Goal: Task Accomplishment & Management: Manage account settings

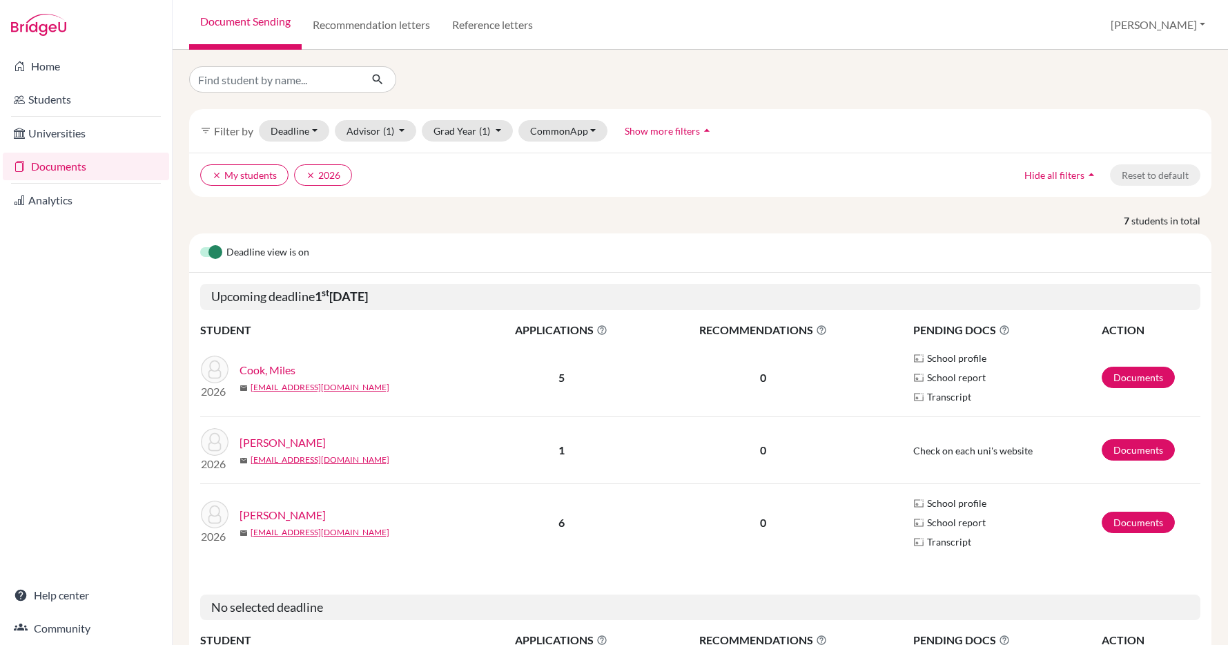
scroll to position [727, 0]
click at [366, 21] on link "Recommendation letters" at bounding box center [371, 25] width 139 height 50
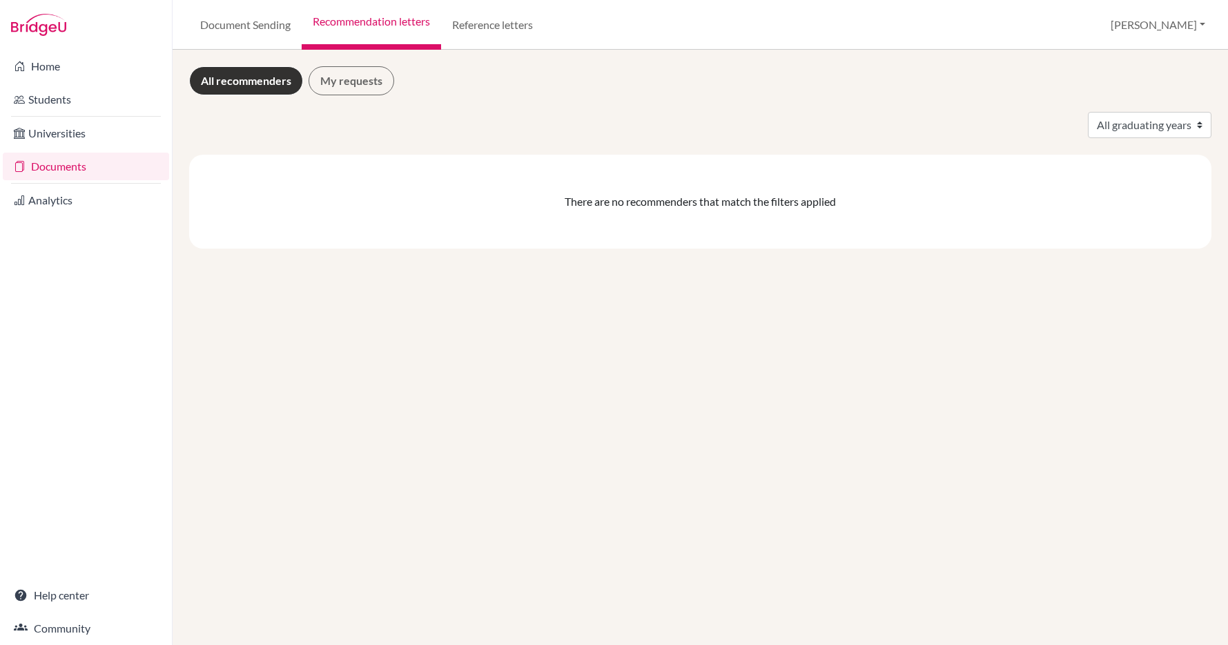
scroll to position [727, 0]
click at [251, 23] on link "Document Sending" at bounding box center [245, 25] width 113 height 50
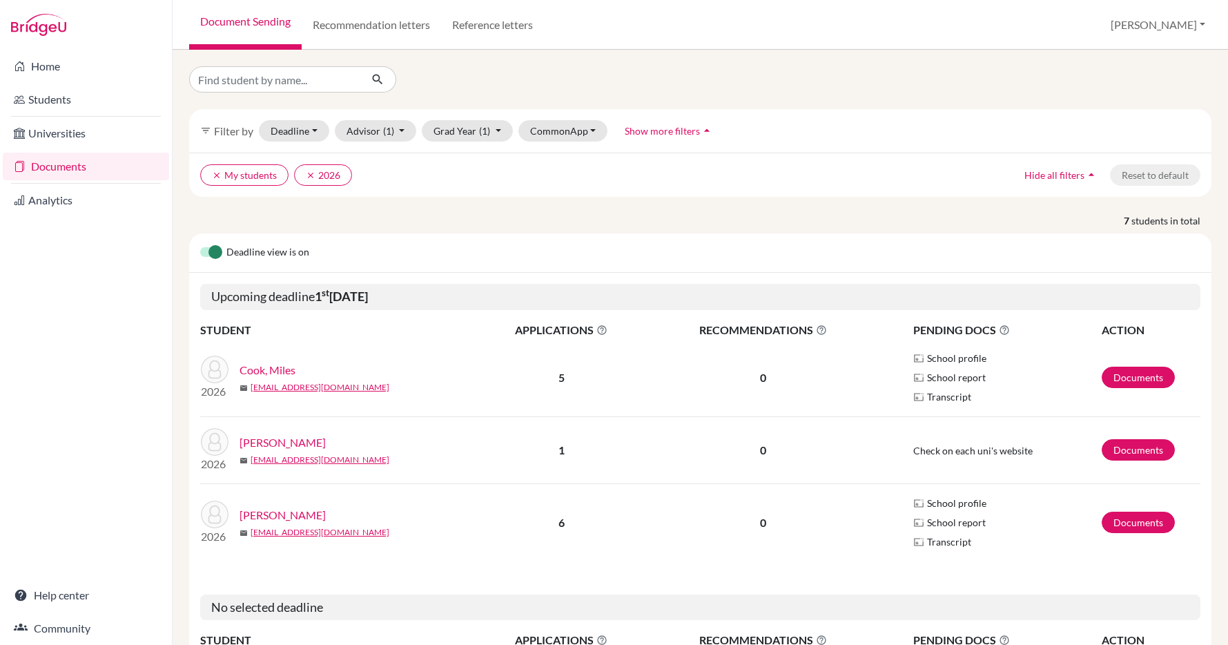
scroll to position [727, 0]
click at [39, 26] on img at bounding box center [38, 25] width 55 height 22
click at [43, 28] on img at bounding box center [38, 25] width 55 height 22
click at [52, 64] on link "Home" at bounding box center [86, 66] width 166 height 28
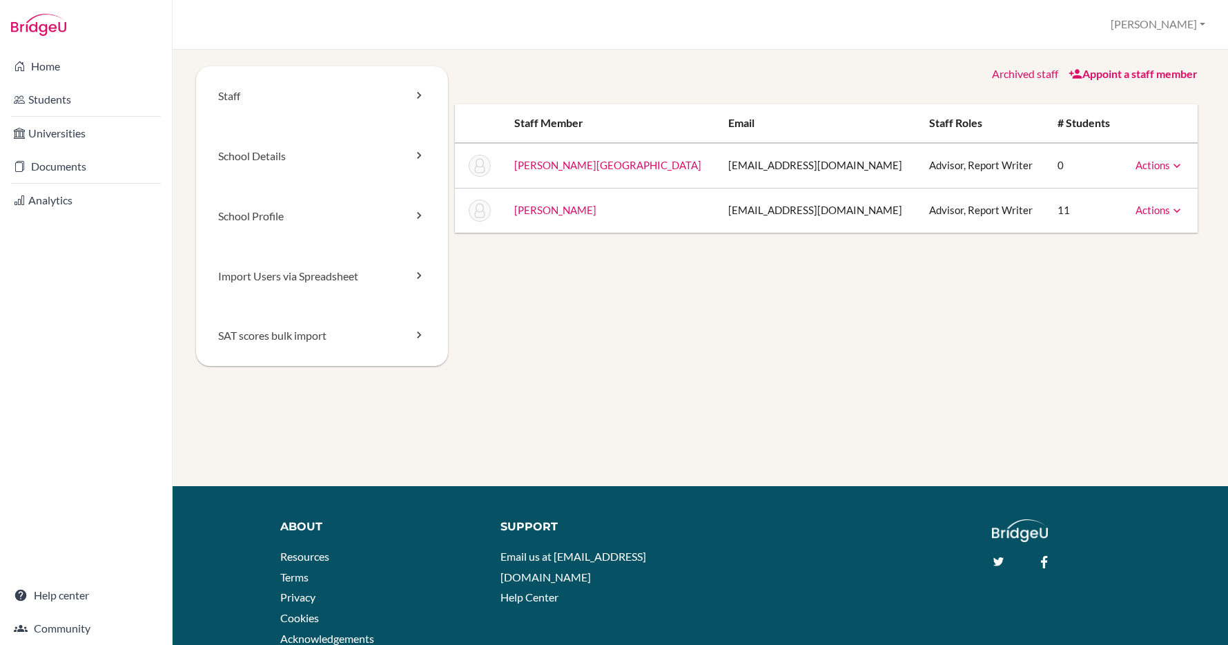
scroll to position [727, 0]
click at [1107, 72] on link "Appoint a staff member" at bounding box center [1133, 73] width 129 height 13
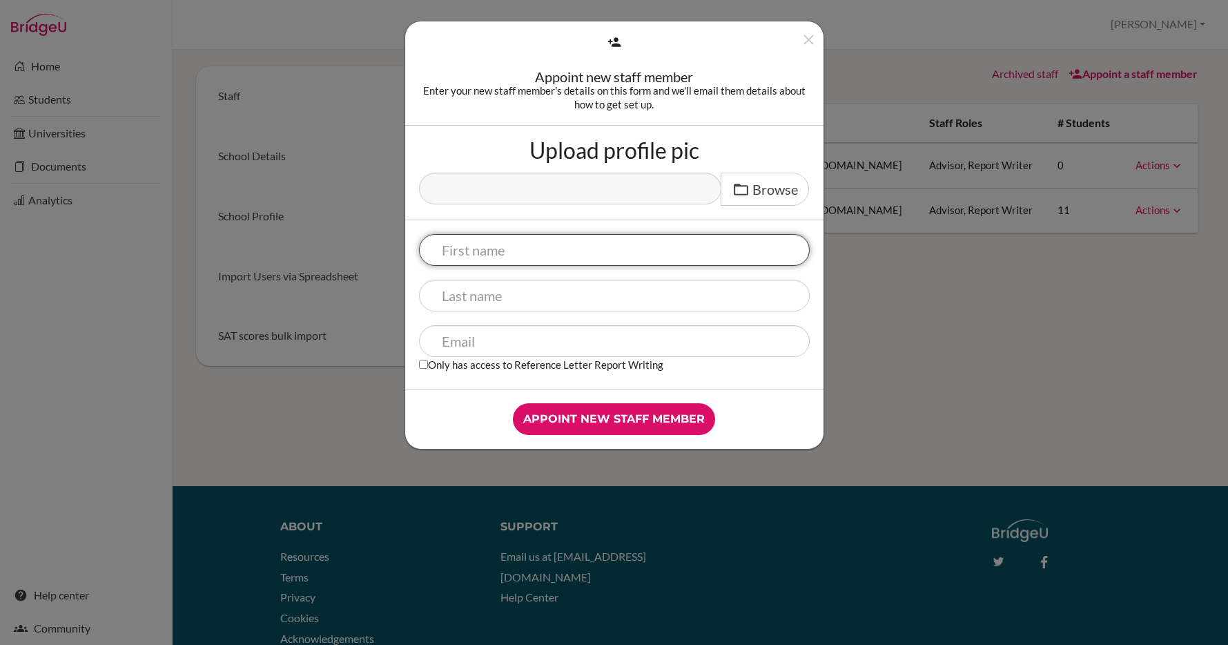
click at [565, 249] on input "text" at bounding box center [614, 250] width 391 height 32
type input "Gavin"
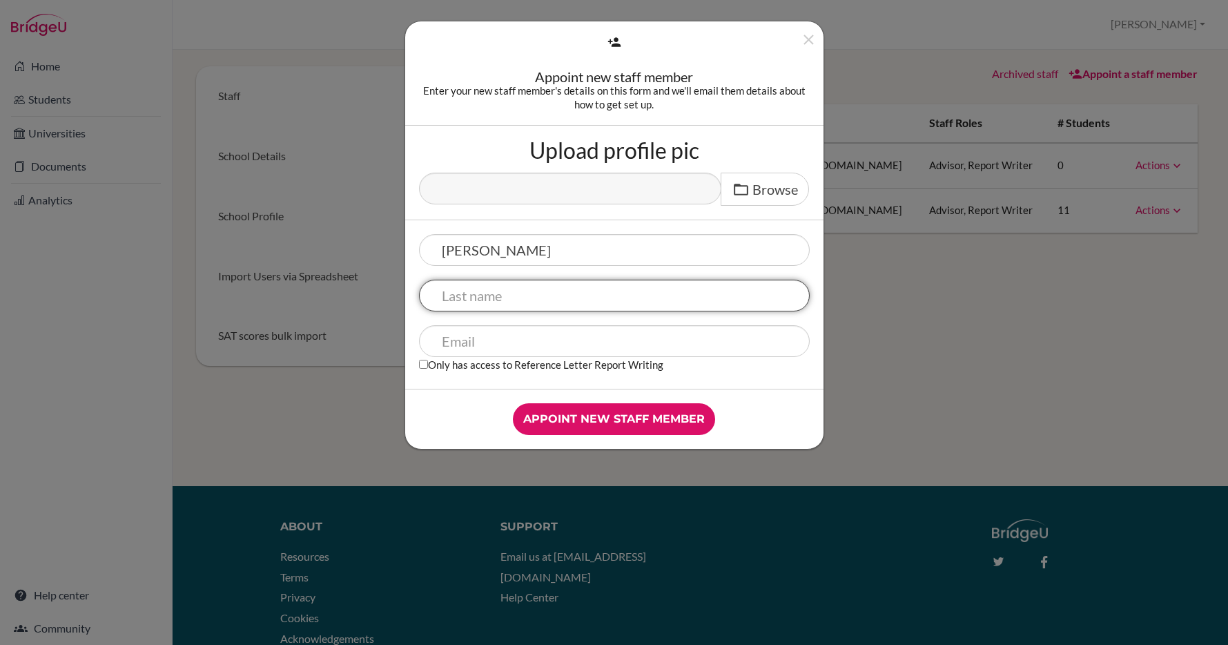
click at [549, 297] on input "text" at bounding box center [614, 296] width 391 height 32
type input "Storey"
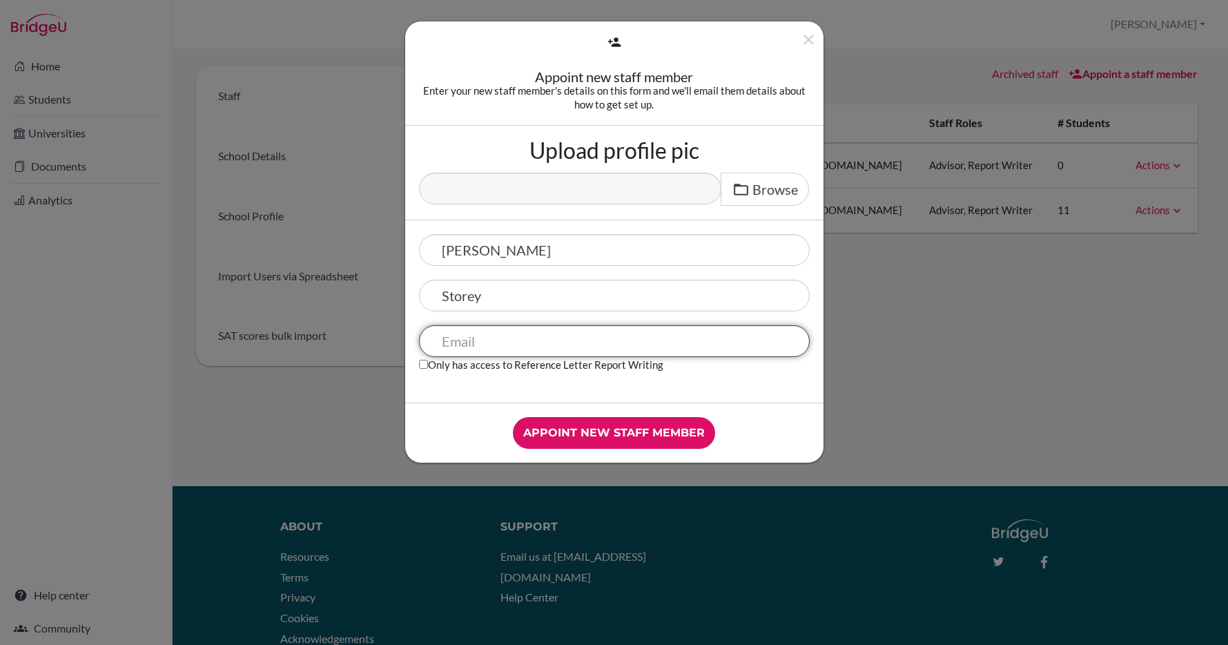
click at [519, 343] on input "text" at bounding box center [614, 341] width 391 height 32
type input "gstorey@diskyoto.com"
click at [627, 387] on div "Gavin Storey gstorey@diskyoto.com Only has access to Reference Letter Report Wr…" at bounding box center [614, 311] width 418 height 182
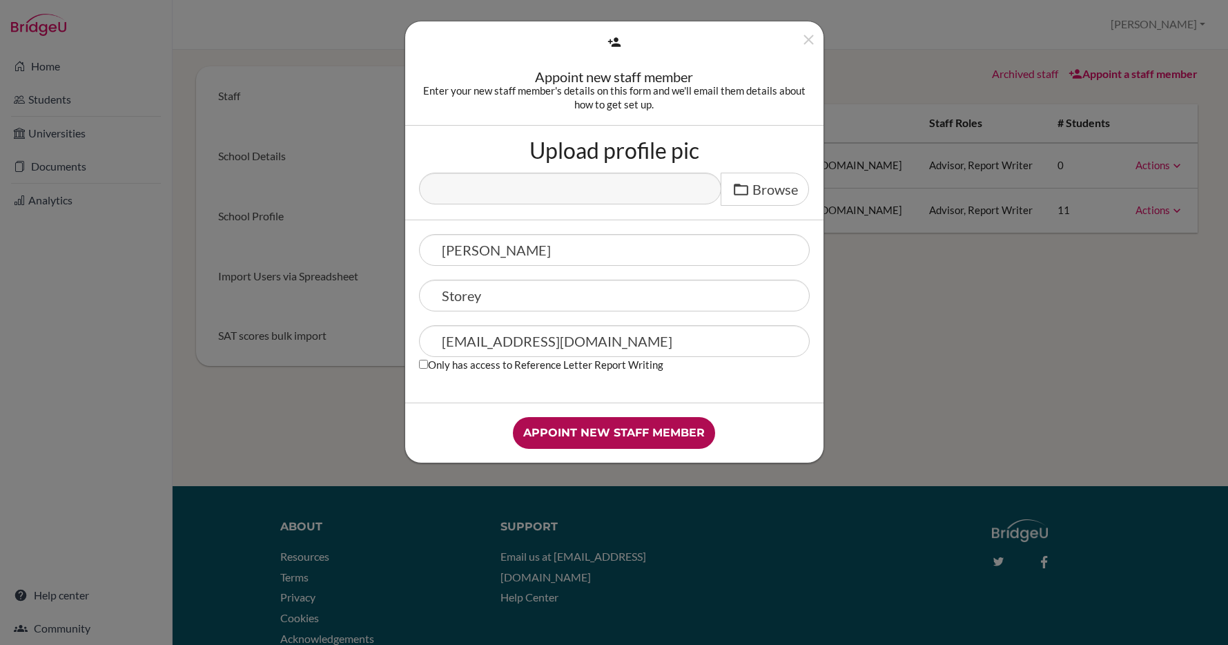
click at [577, 432] on input "Appoint new staff member" at bounding box center [614, 433] width 202 height 32
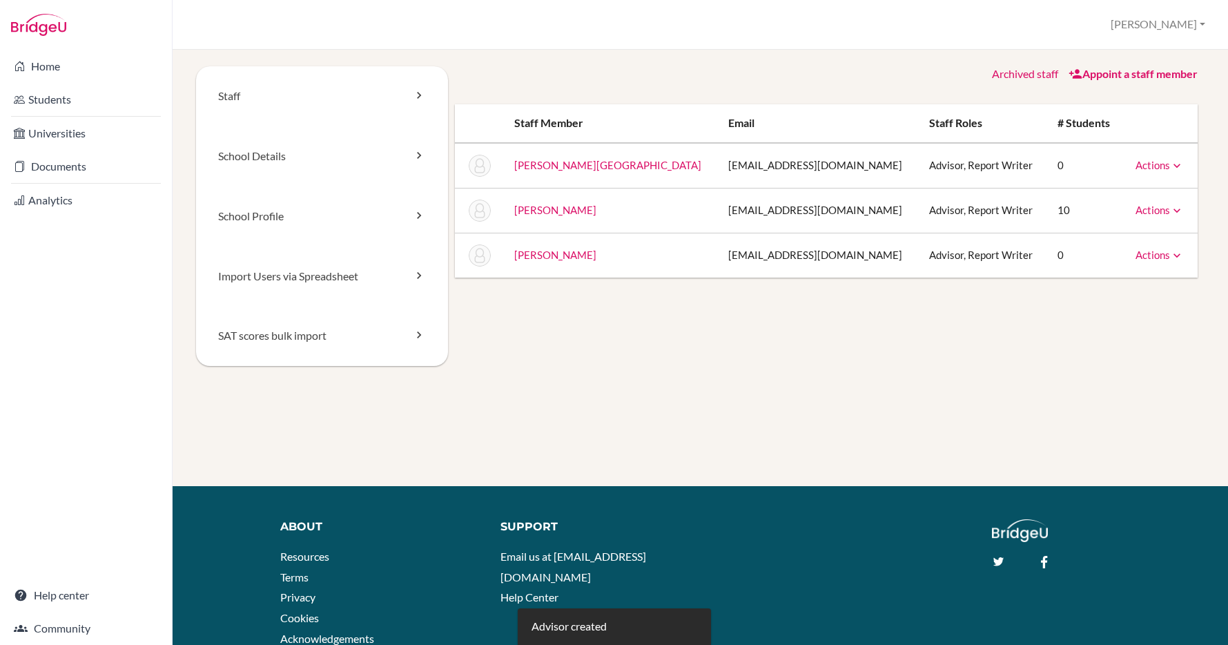
scroll to position [727, 0]
click at [1154, 249] on link "Actions" at bounding box center [1160, 255] width 48 height 12
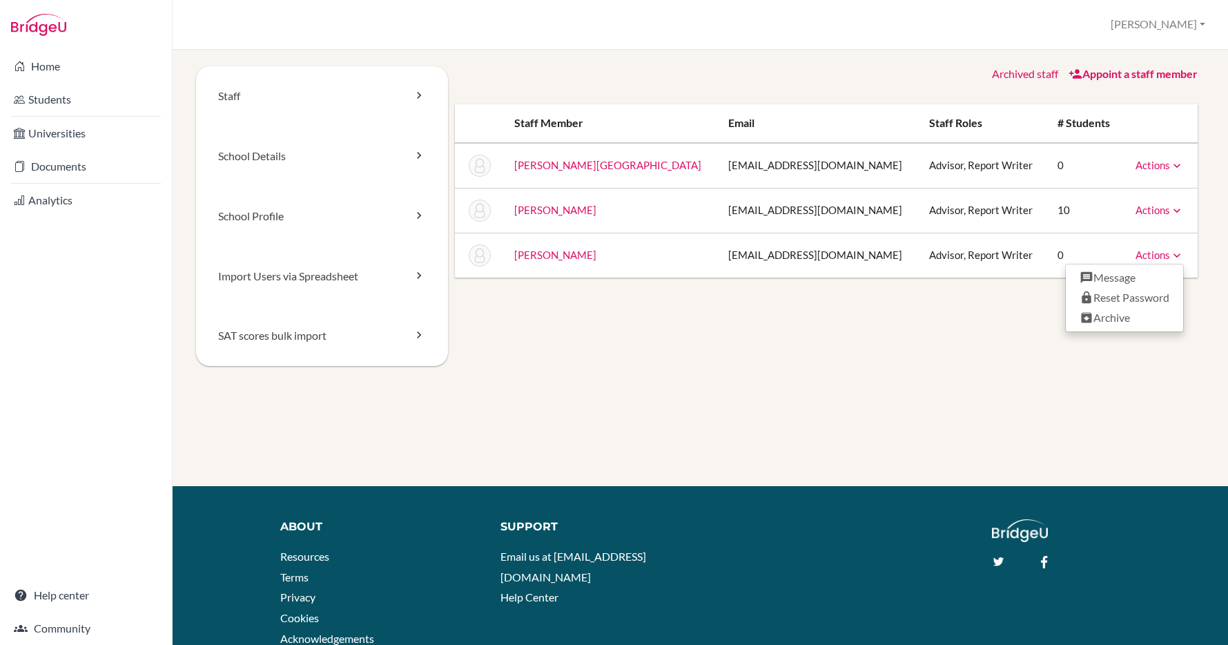
click at [1154, 249] on link "Actions" at bounding box center [1160, 255] width 48 height 12
click at [1156, 253] on link "Actions" at bounding box center [1160, 255] width 48 height 12
click at [700, 375] on div "Staff School Details School Profile Import Users via Spreadsheet SAT scores bul…" at bounding box center [700, 232] width 1009 height 333
click at [1166, 162] on link "Actions" at bounding box center [1160, 165] width 48 height 12
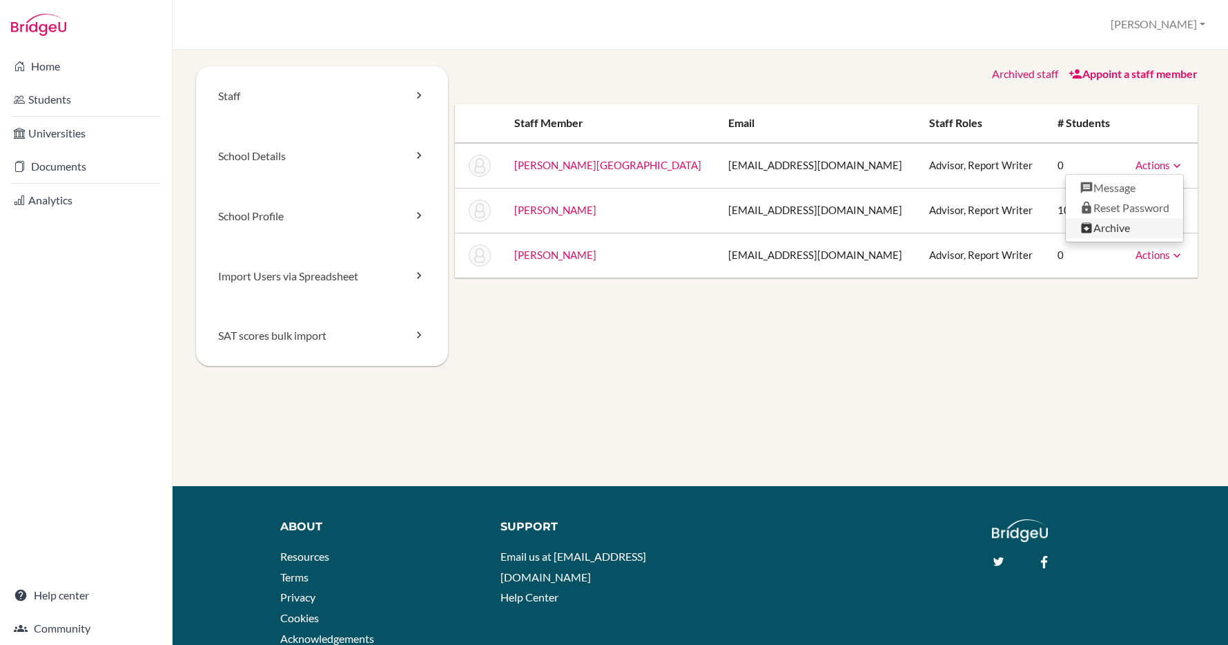
click at [1109, 227] on link "Archive" at bounding box center [1124, 228] width 117 height 20
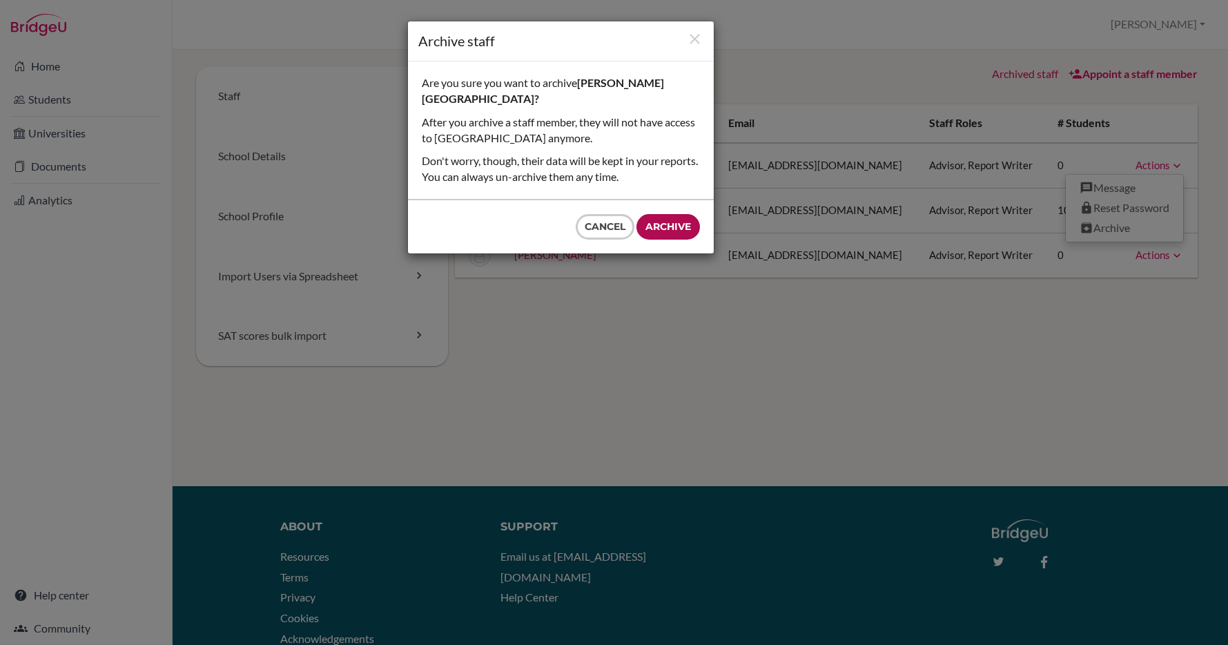
click at [665, 214] on input "Archive" at bounding box center [669, 227] width 64 height 26
type input "Archive"
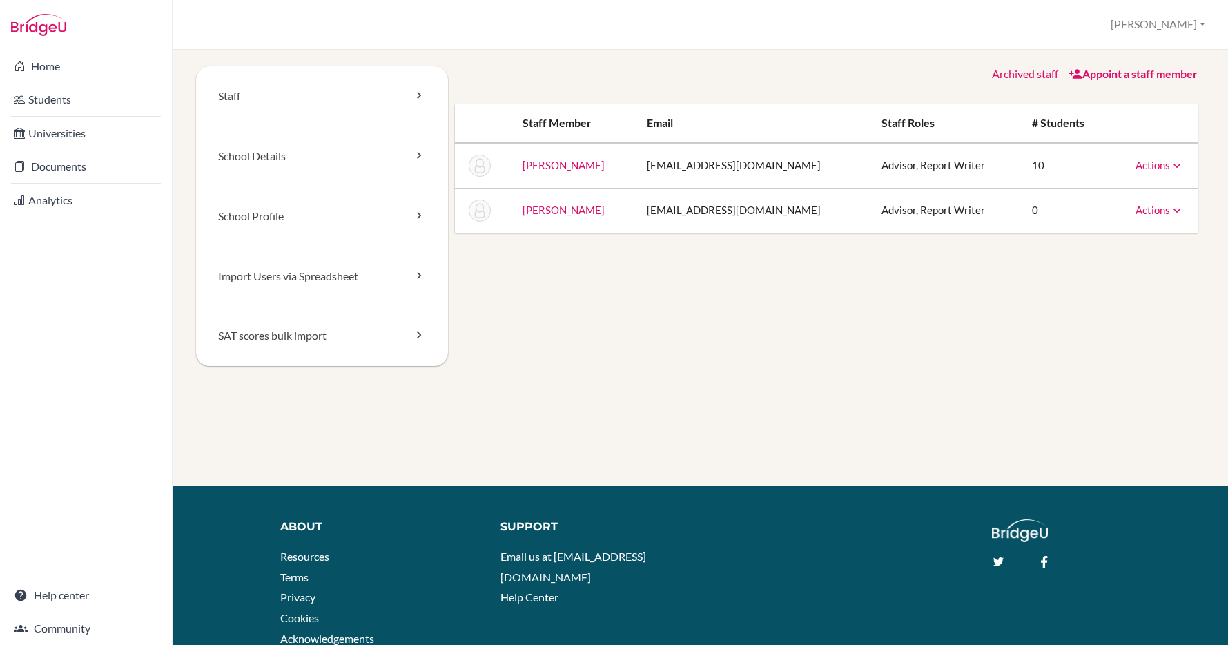
click at [563, 206] on link "Storey, Gavin" at bounding box center [564, 210] width 82 height 12
click at [300, 215] on link "School Profile" at bounding box center [322, 216] width 252 height 60
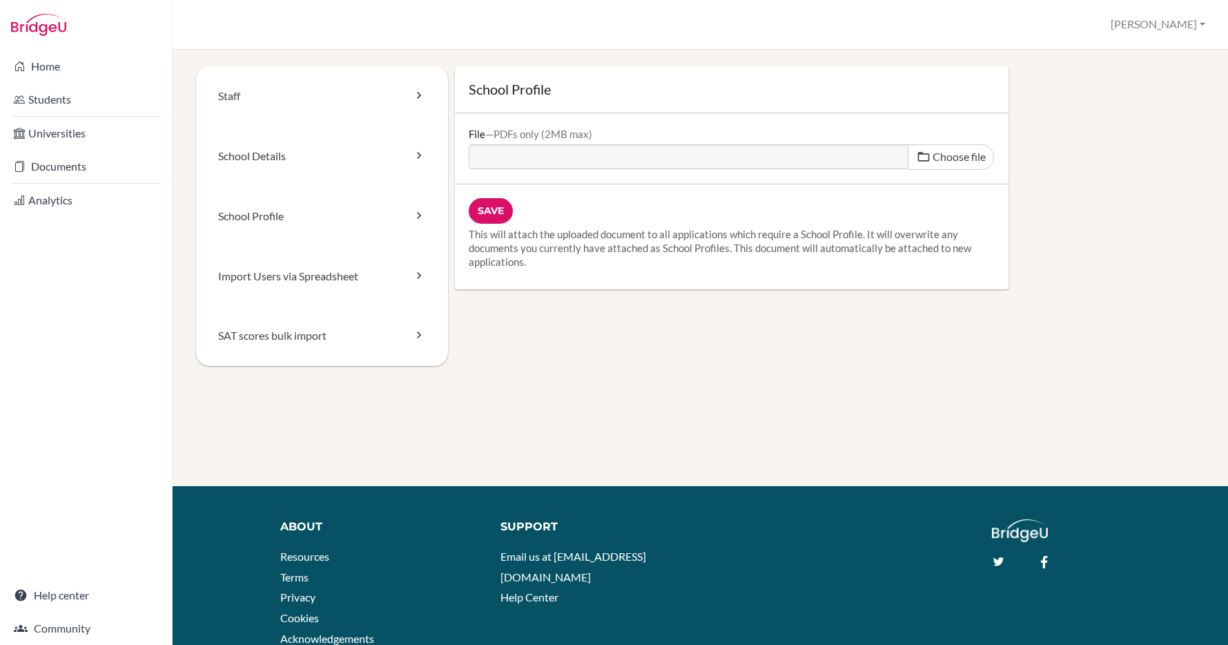
scroll to position [727, 0]
click at [941, 153] on span "Choose file" at bounding box center [959, 156] width 53 height 13
click at [680, 153] on input "Choose file" at bounding box center [574, 152] width 211 height 16
type input "C:\fakepath\DISK Profile 2025-26.docx.pdf"
type input "DISK Profile 2025-26.docx.pdf"
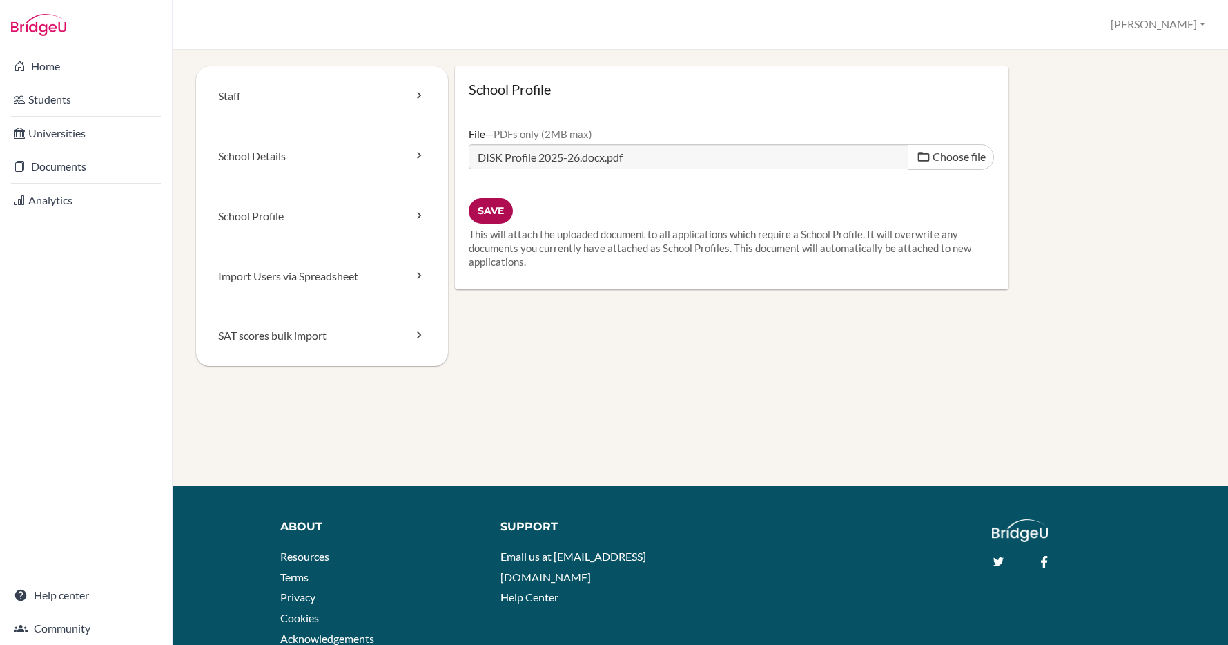
click at [492, 207] on input "Save" at bounding box center [491, 211] width 44 height 26
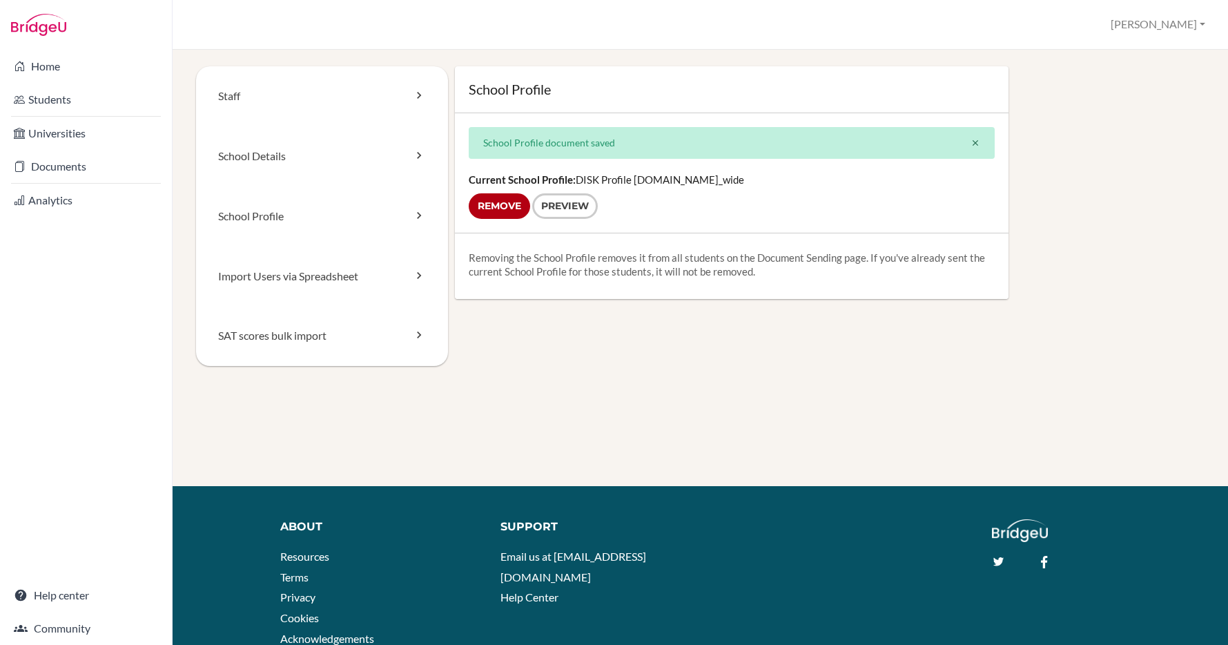
scroll to position [727, 0]
click at [570, 201] on link "Preview" at bounding box center [565, 206] width 66 height 26
click at [273, 156] on link "School Details" at bounding box center [322, 156] width 252 height 60
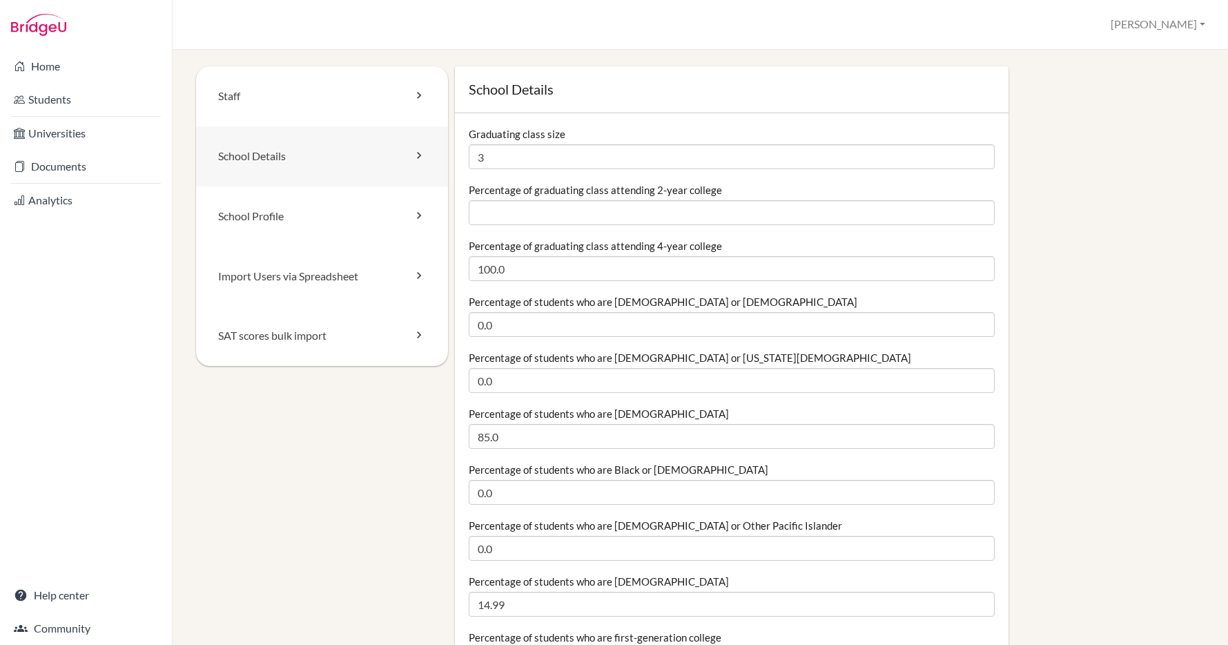
scroll to position [727, 0]
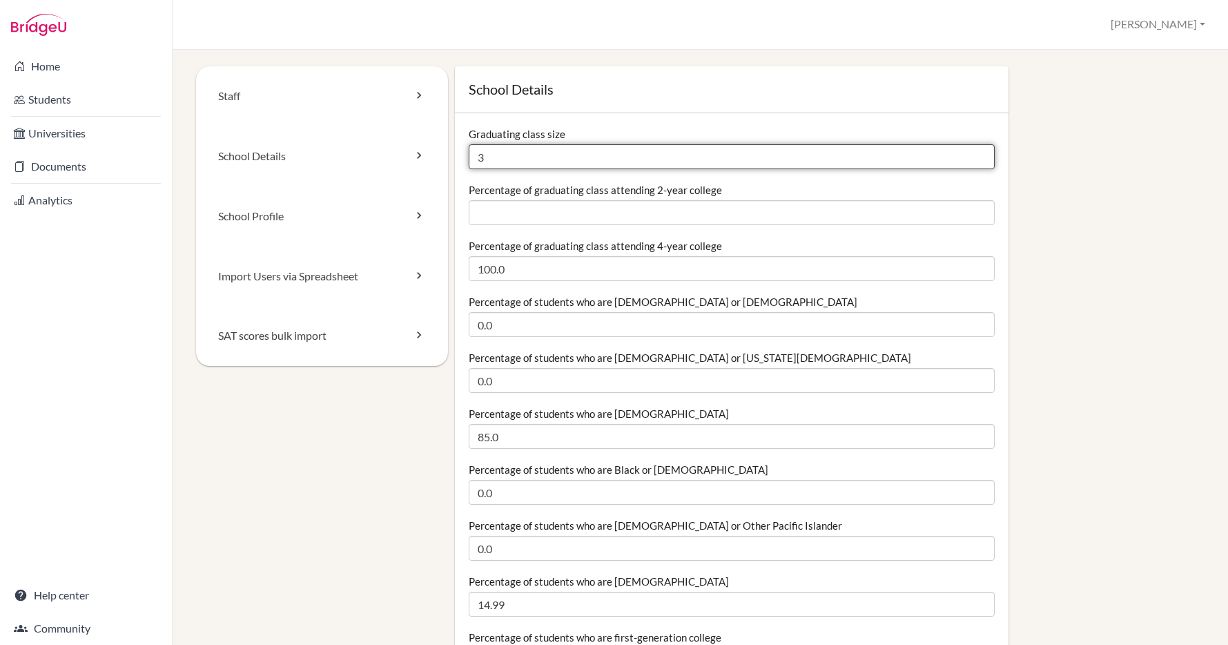
drag, startPoint x: 499, startPoint y: 160, endPoint x: 469, endPoint y: 157, distance: 30.5
click at [470, 157] on input "3" at bounding box center [732, 156] width 526 height 25
type input "7"
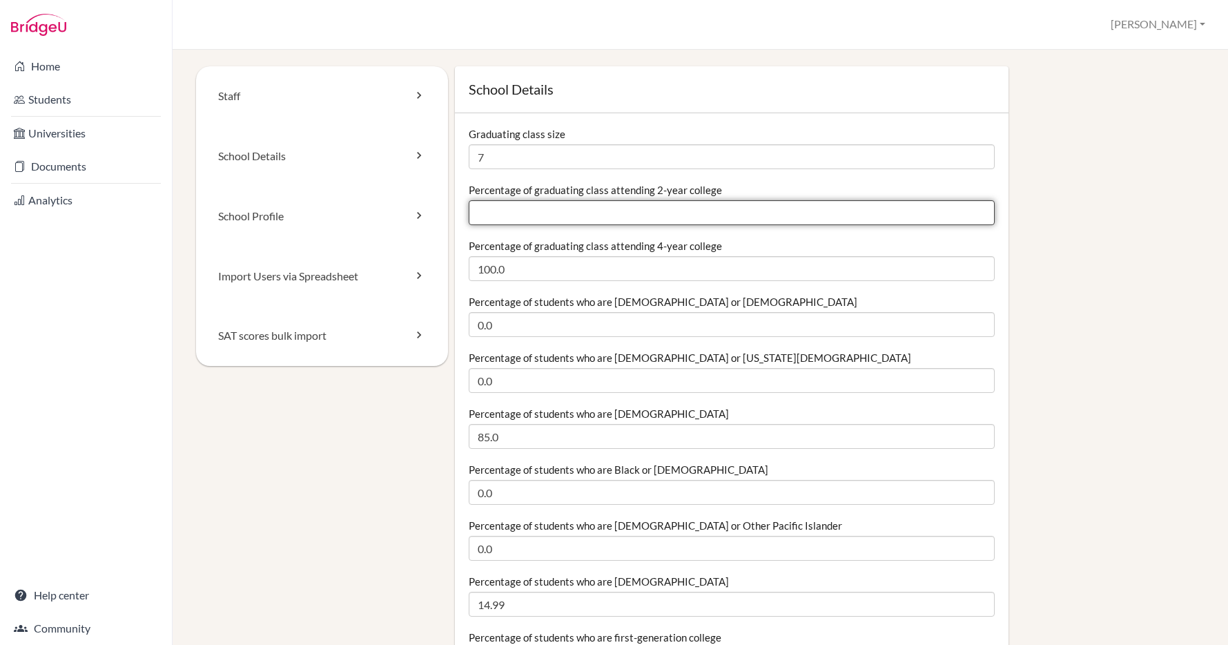
click at [554, 213] on input "Percentage of graduating class attending 2-year college" at bounding box center [732, 212] width 526 height 25
type input "100"
drag, startPoint x: 514, startPoint y: 209, endPoint x: 465, endPoint y: 211, distance: 49.8
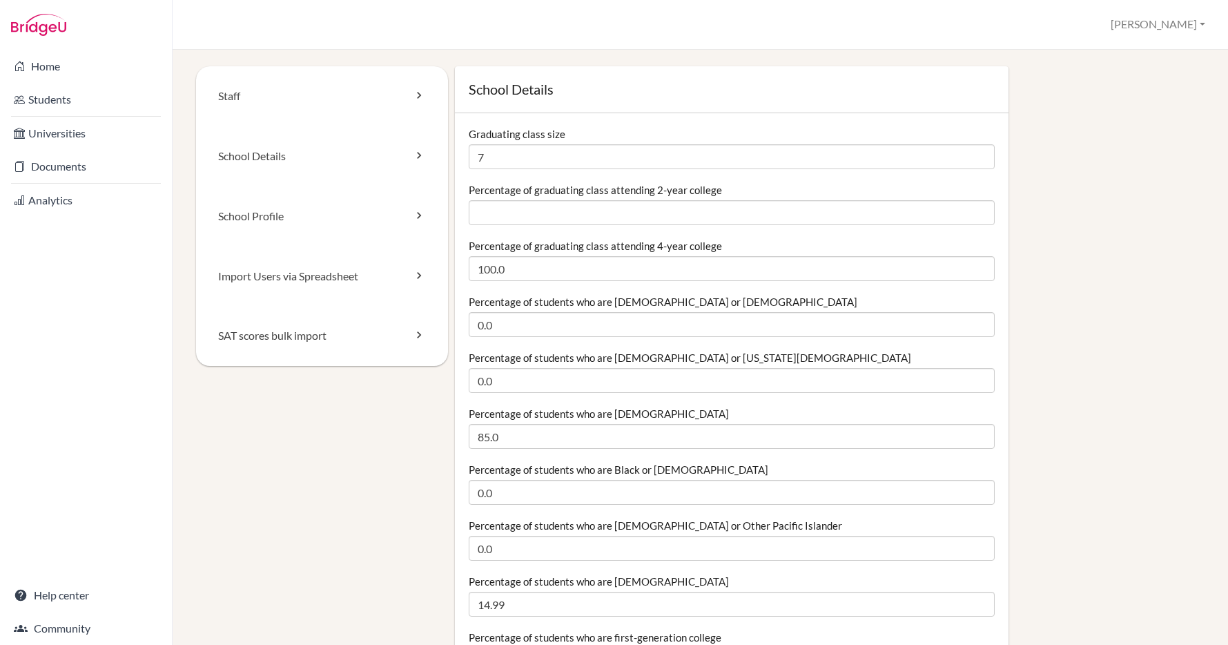
click at [563, 198] on div "Percentage of graduating class attending 2-year college" at bounding box center [732, 204] width 526 height 42
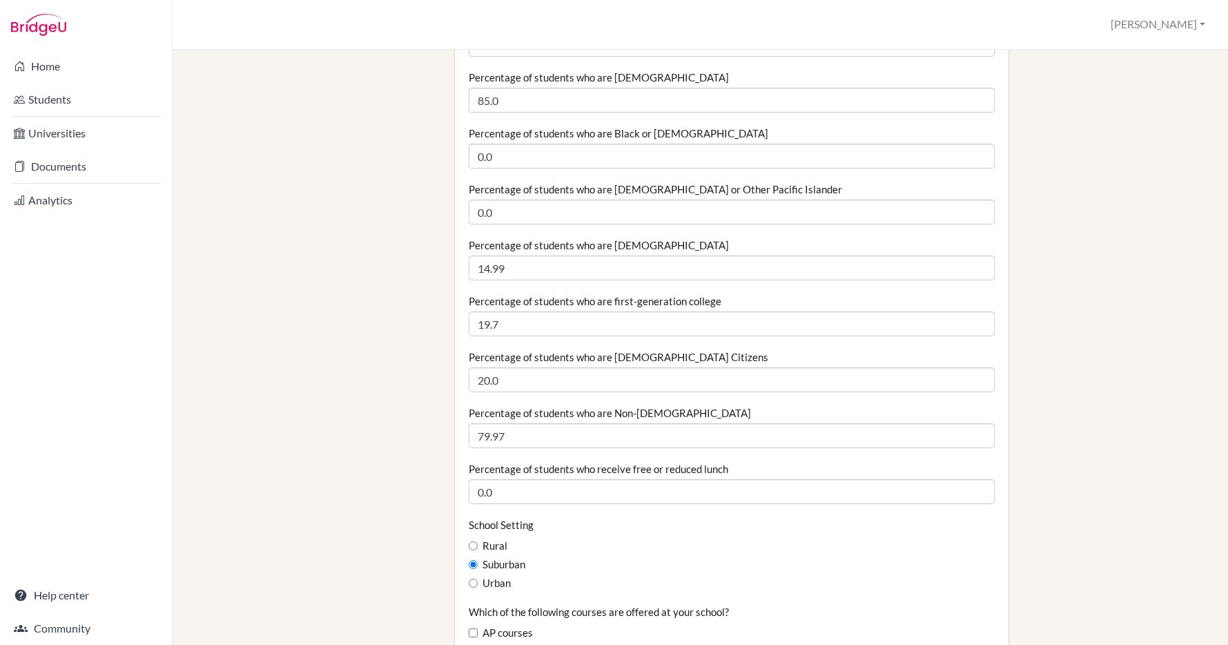
scroll to position [371, 0]
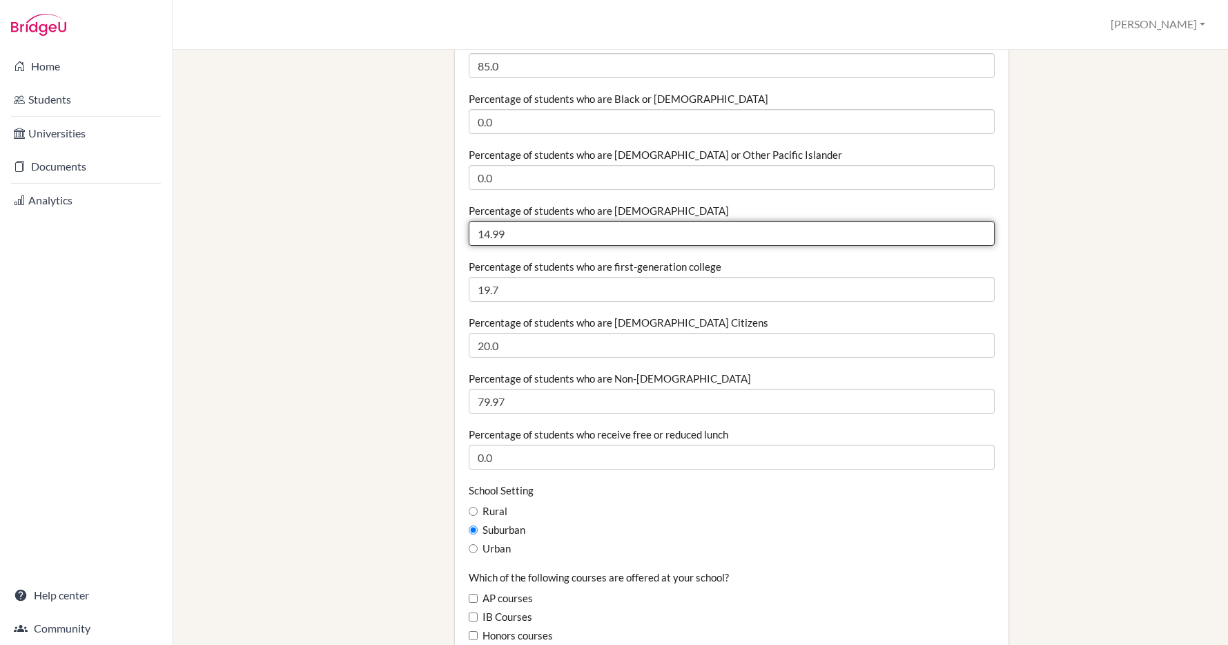
type textarea "9"
drag, startPoint x: 507, startPoint y: 234, endPoint x: 478, endPoint y: 238, distance: 28.5
click at [478, 238] on input "14.99" at bounding box center [732, 233] width 526 height 25
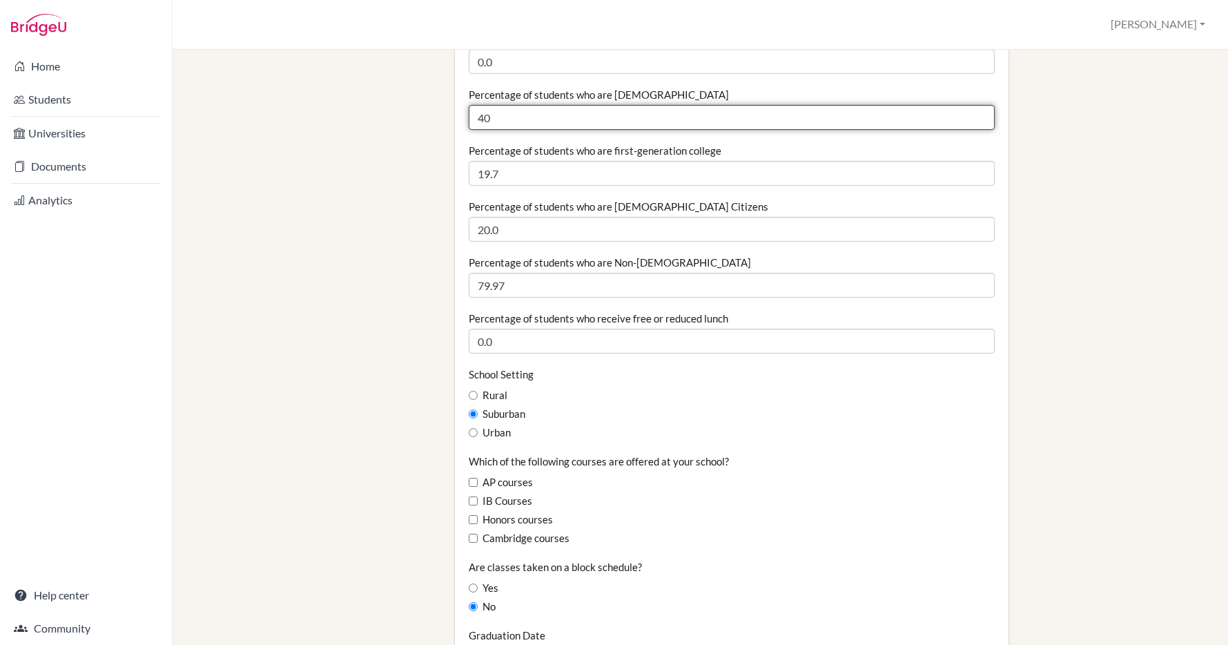
scroll to position [496, 0]
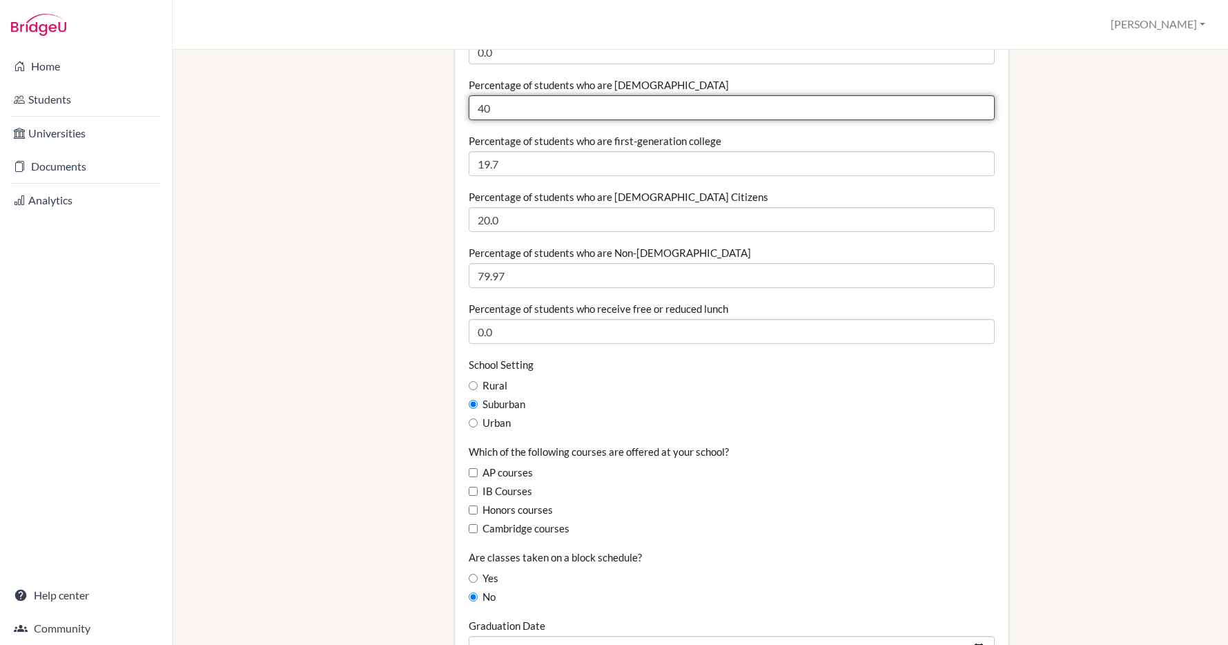
type input "40"
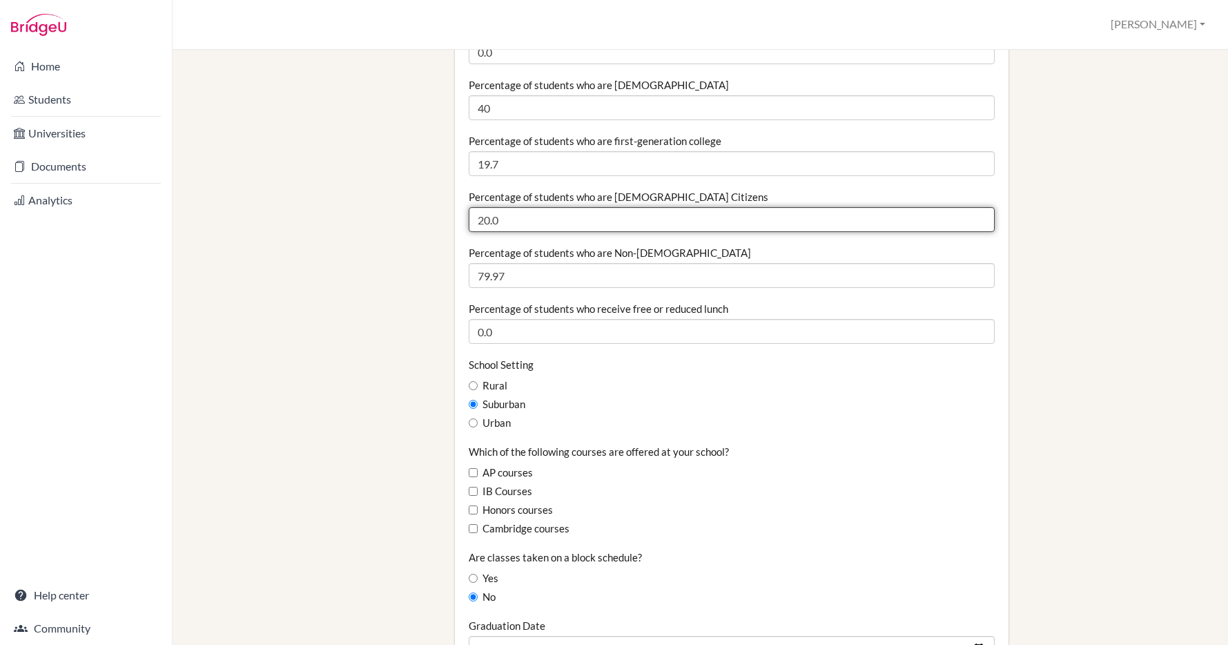
drag, startPoint x: 501, startPoint y: 220, endPoint x: 476, endPoint y: 219, distance: 24.9
click at [477, 220] on input "20.0" at bounding box center [732, 219] width 526 height 25
type input "45"
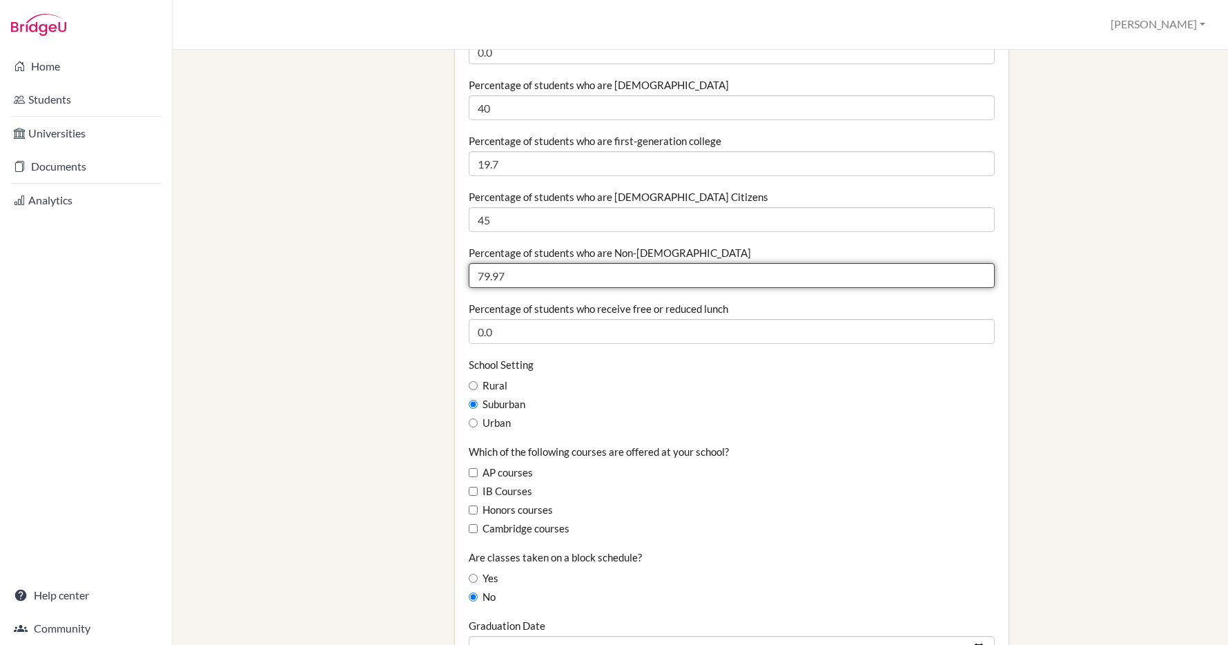
drag, startPoint x: 507, startPoint y: 277, endPoint x: 448, endPoint y: 278, distance: 58.7
click at [447, 282] on div "Staff School Details School Profile Import Users via Spreadsheet SAT scores bul…" at bounding box center [700, 493] width 1009 height 1847
type input "85"
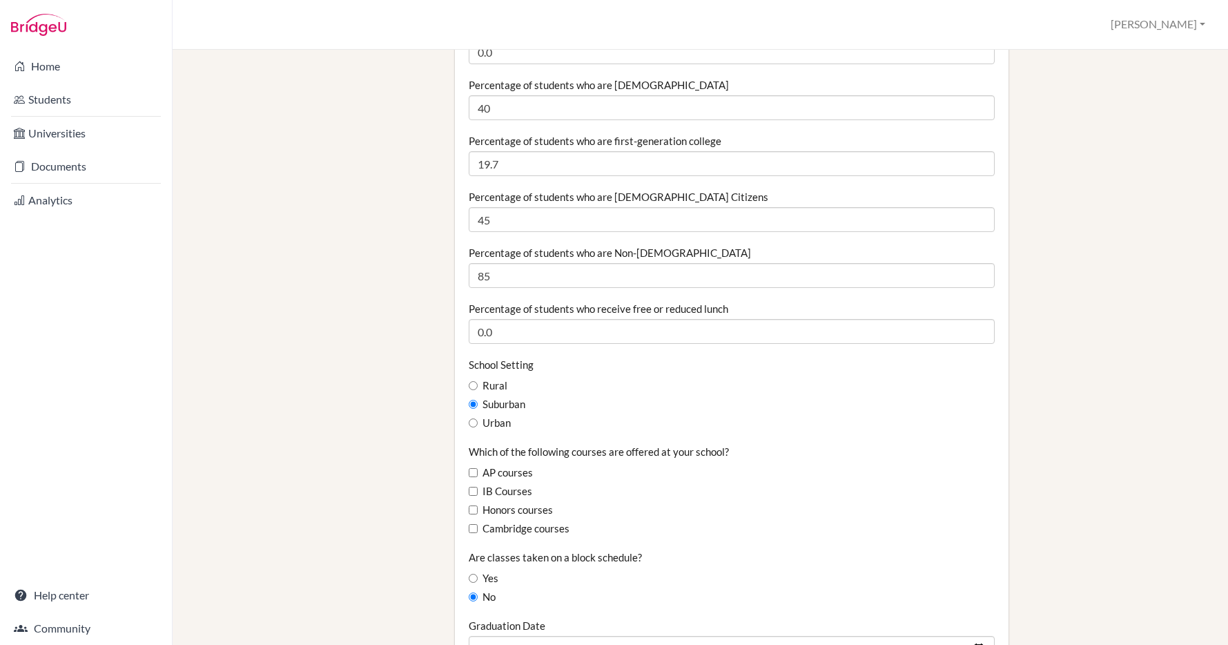
click at [695, 376] on div "School Setting Rural Suburban Urban" at bounding box center [732, 394] width 526 height 73
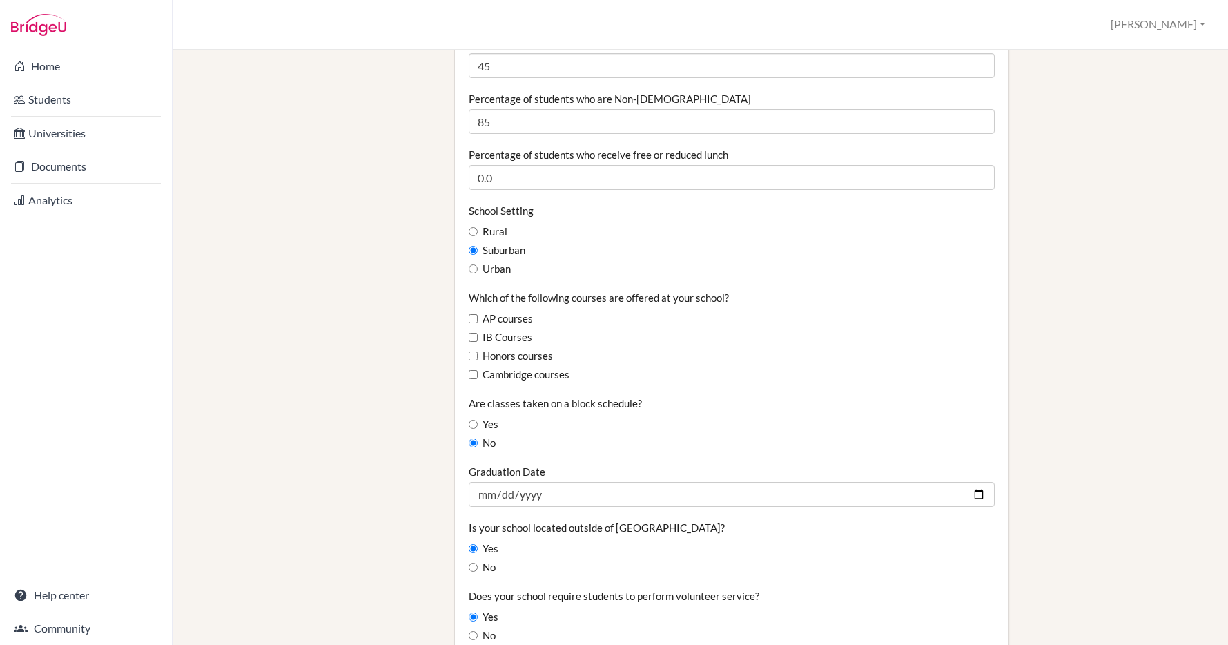
scroll to position [651, 0]
click at [478, 333] on input "IB Courses" at bounding box center [473, 336] width 9 height 9
checkbox input "true"
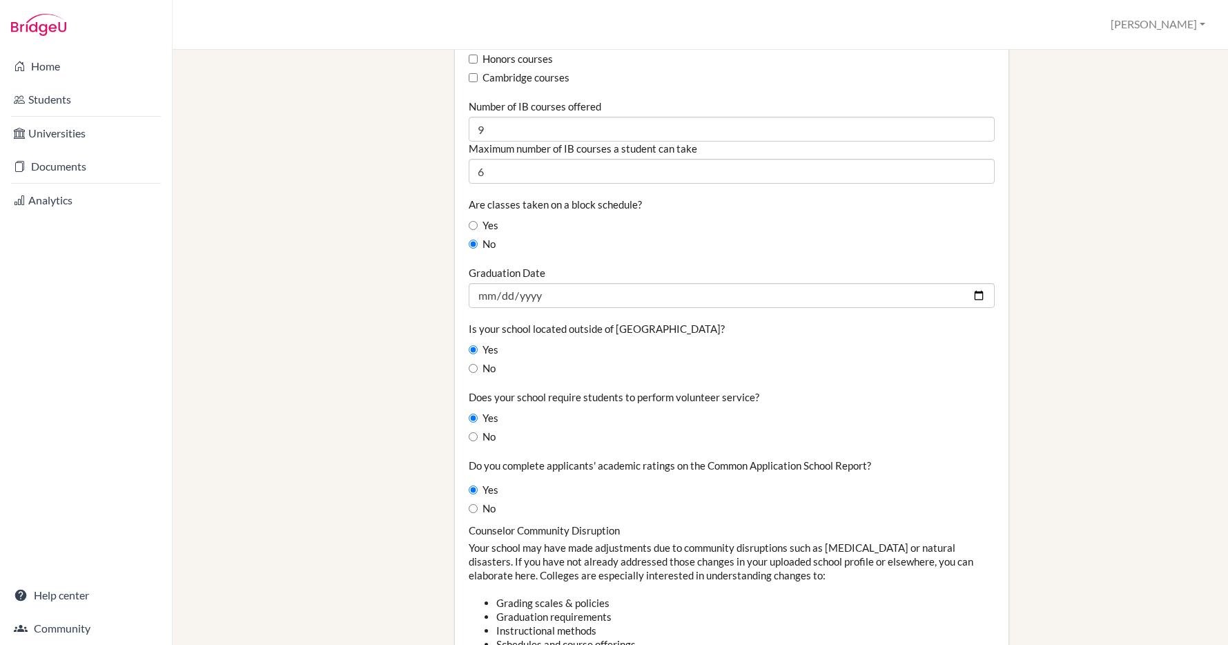
scroll to position [949, 0]
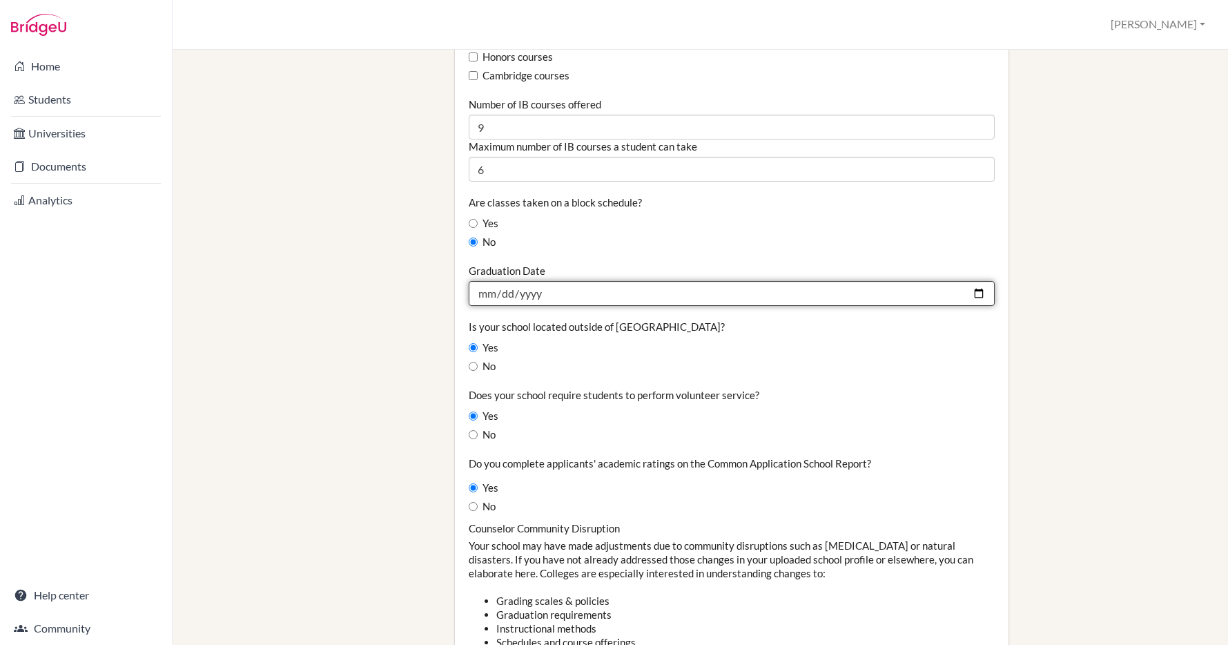
drag, startPoint x: 501, startPoint y: 292, endPoint x: 502, endPoint y: 307, distance: 15.3
click at [501, 292] on input "2024-06-26" at bounding box center [732, 293] width 526 height 25
click at [543, 293] on input "0026-06-26" at bounding box center [732, 293] width 526 height 25
click at [540, 294] on input "0026-06-26" at bounding box center [732, 293] width 526 height 25
type input "0026-06-25"
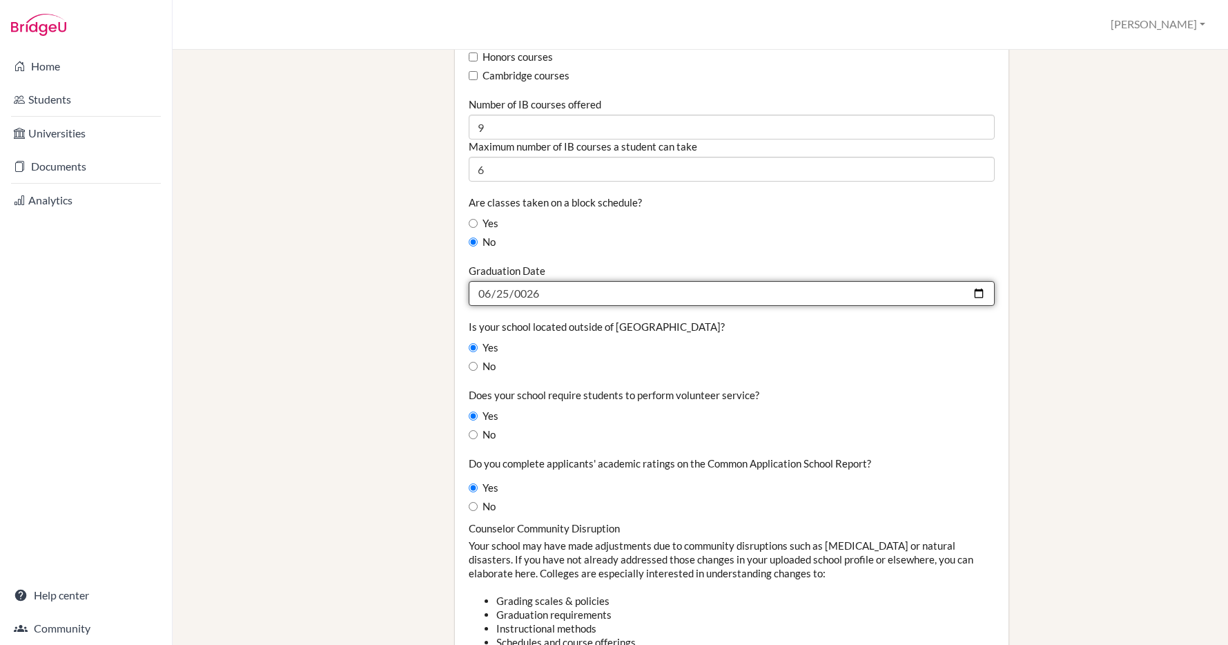
scroll to position [952, 0]
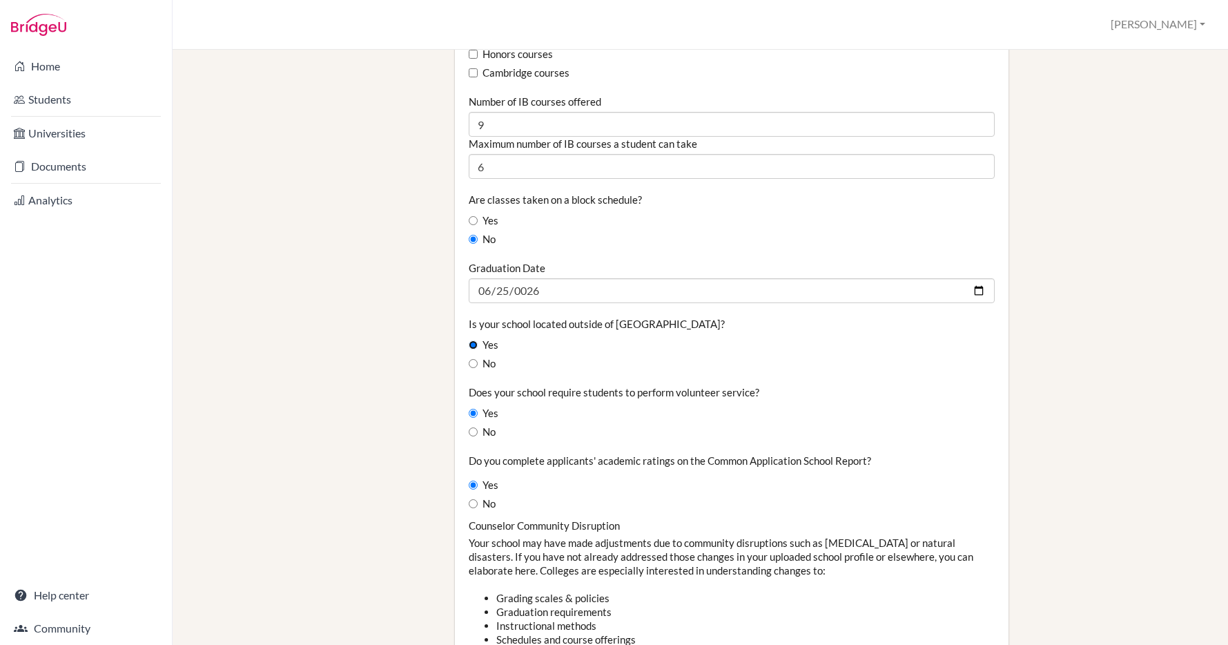
click at [470, 345] on input "Yes" at bounding box center [473, 344] width 9 height 9
radio input "true"
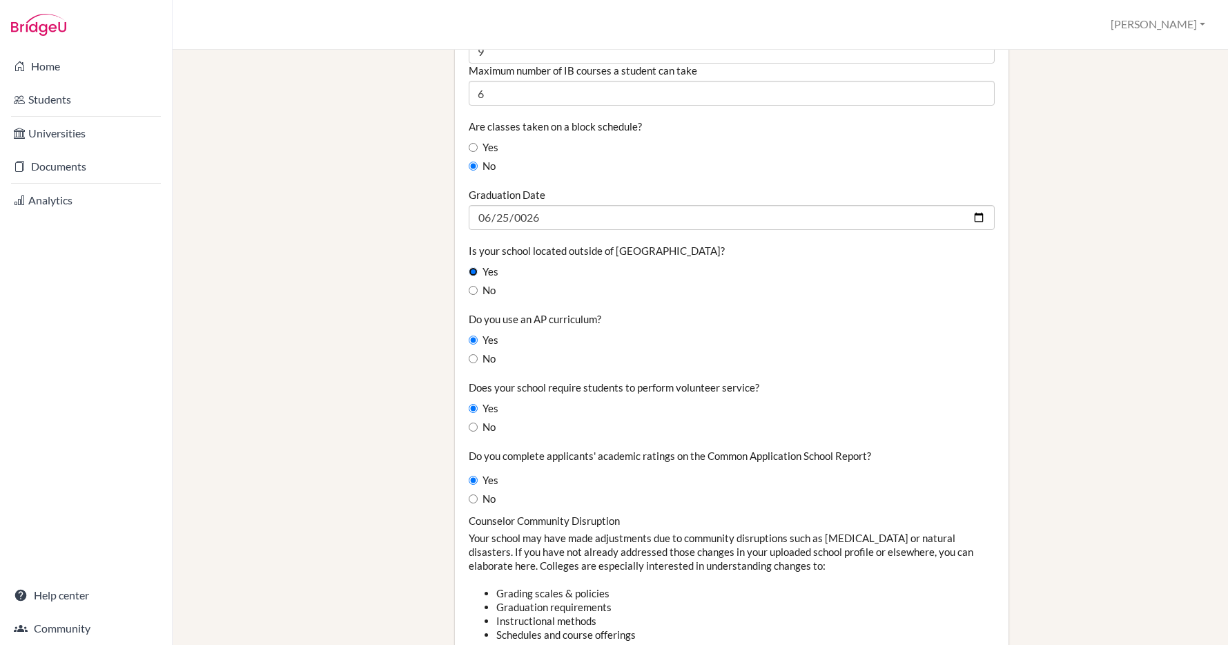
scroll to position [1034, 0]
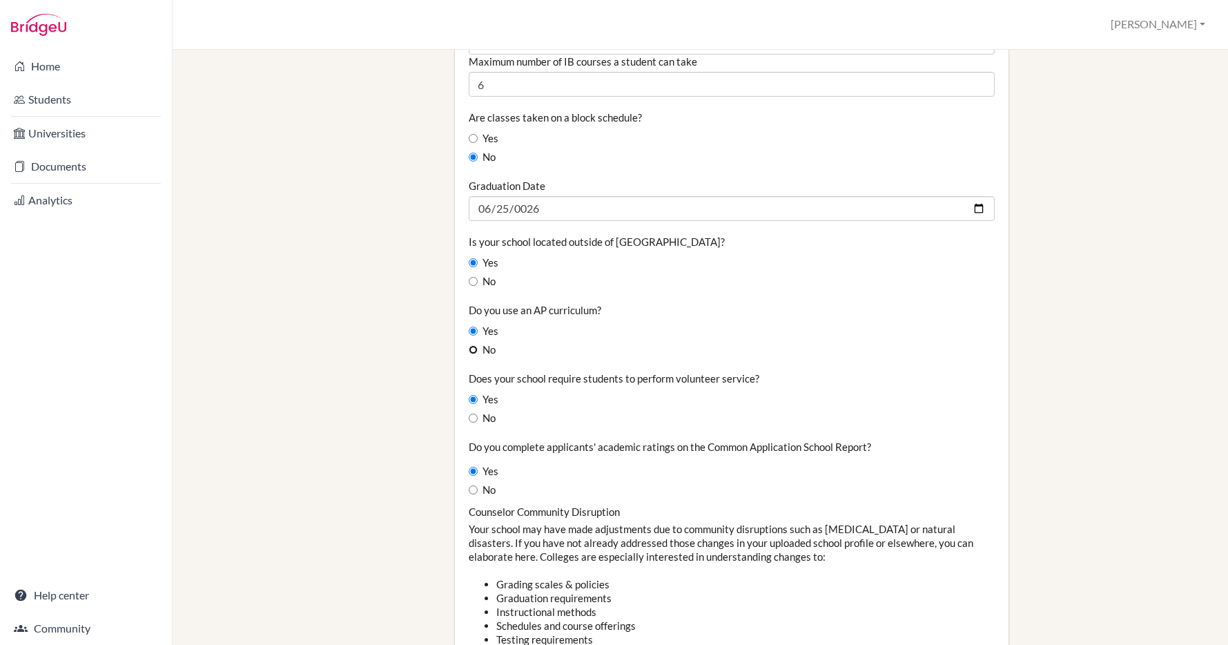
click at [472, 351] on input "No" at bounding box center [473, 349] width 9 height 9
radio input "true"
click at [472, 398] on input "Yes" at bounding box center [473, 399] width 9 height 9
radio input "true"
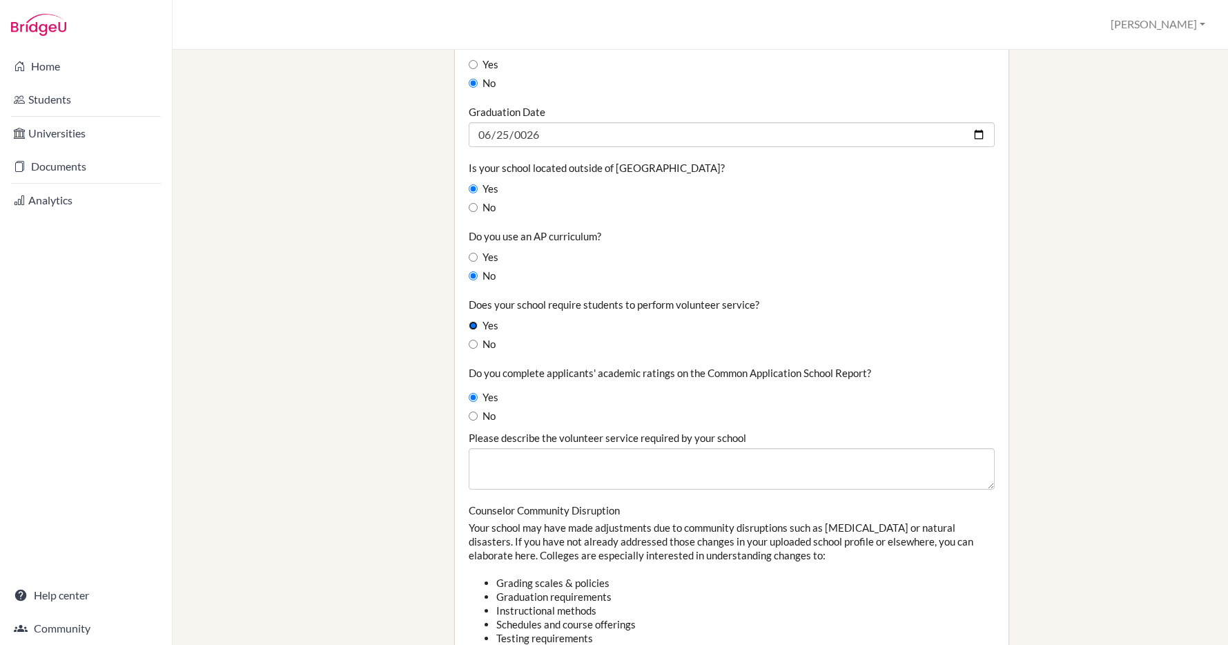
scroll to position [1109, 0]
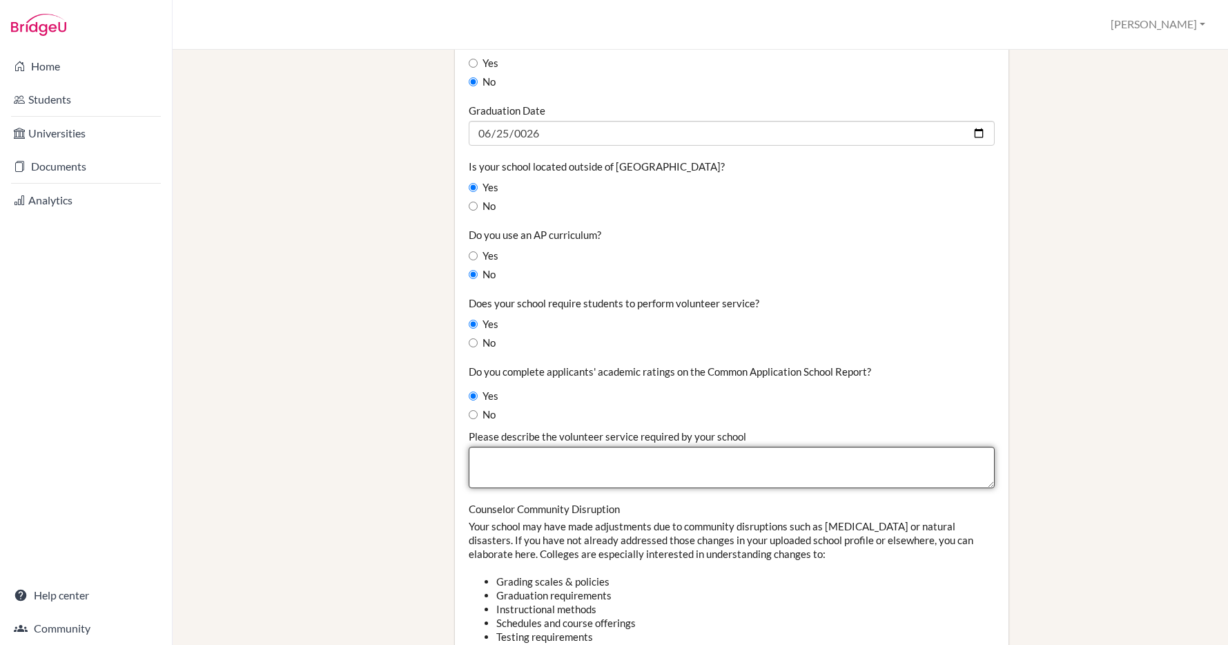
click at [558, 457] on textarea "Please describe the volunteer service required by your school" at bounding box center [732, 467] width 526 height 41
click at [656, 461] on textarea "The IB diploma requires CAS activitiees. DISK" at bounding box center [732, 467] width 526 height 41
click at [722, 452] on textarea "The IB diploma requires CAS activities. DISK" at bounding box center [732, 467] width 526 height 41
click at [808, 461] on textarea "The IB diploma requires CAS activities. DISK requires students to do 50 hours" at bounding box center [732, 467] width 526 height 41
click at [945, 455] on textarea "The IB diploma requires CAS activities. DISK requires students to do a minimum …" at bounding box center [732, 467] width 526 height 41
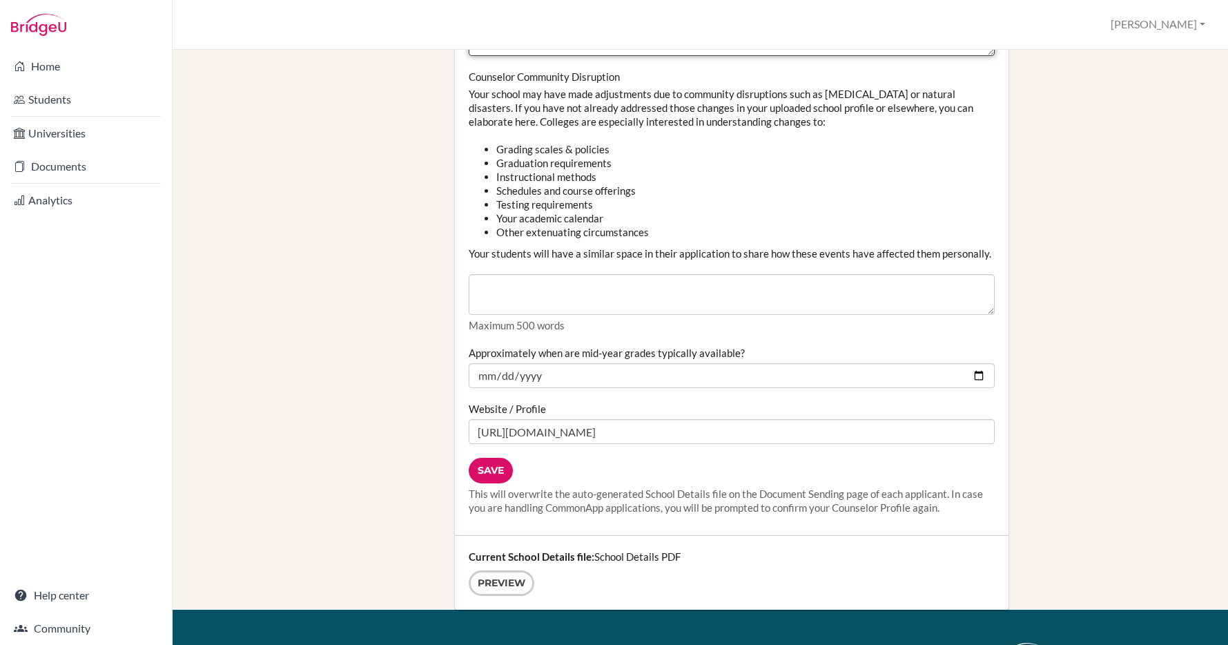
scroll to position [1680, 0]
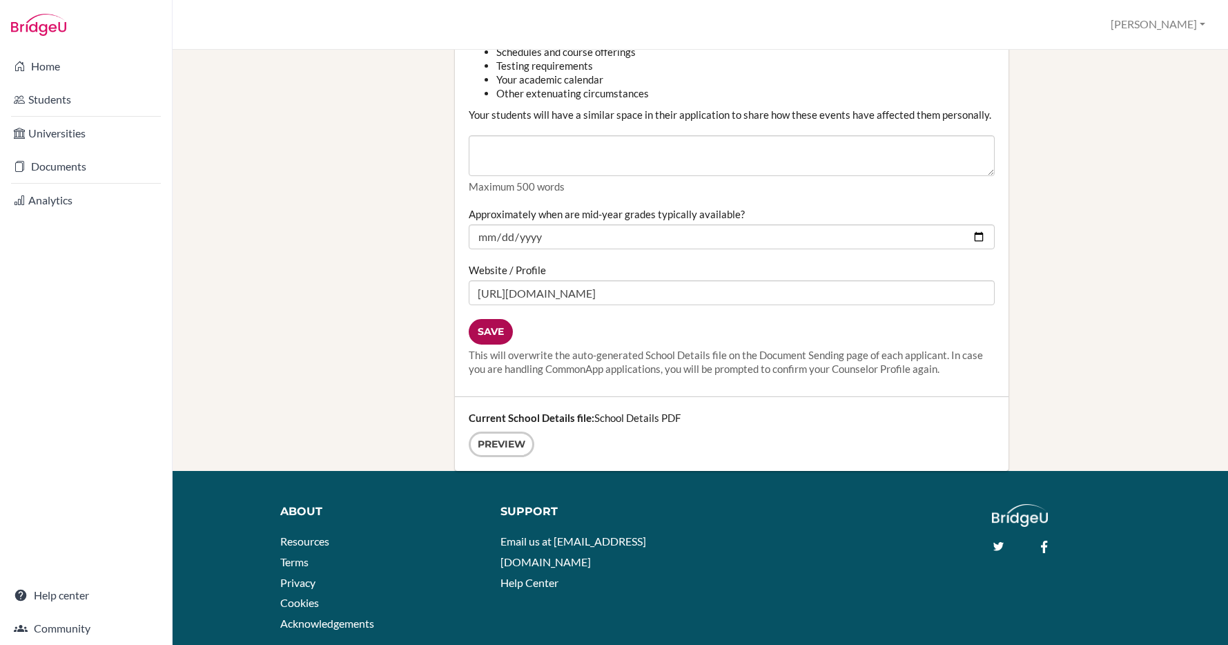
type textarea "The IB diploma requires CAS activities. DISK requires students to do a minimum …"
click at [493, 334] on input "Save" at bounding box center [491, 332] width 44 height 26
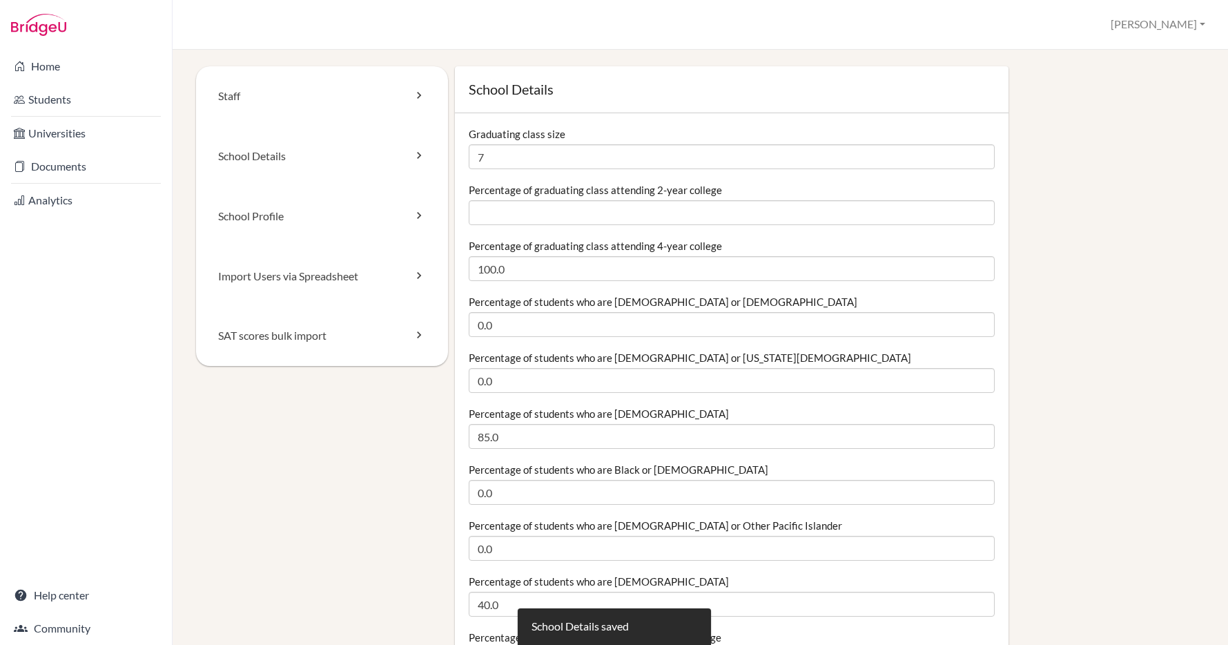
scroll to position [727, 0]
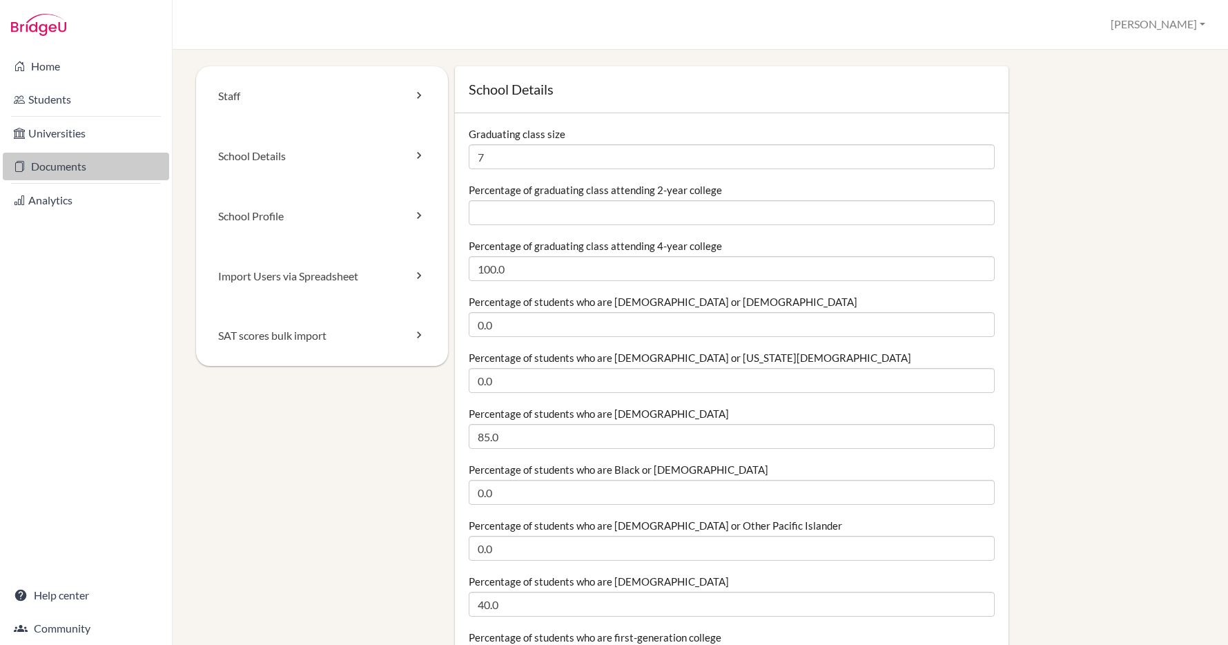
click at [61, 161] on link "Documents" at bounding box center [86, 167] width 166 height 28
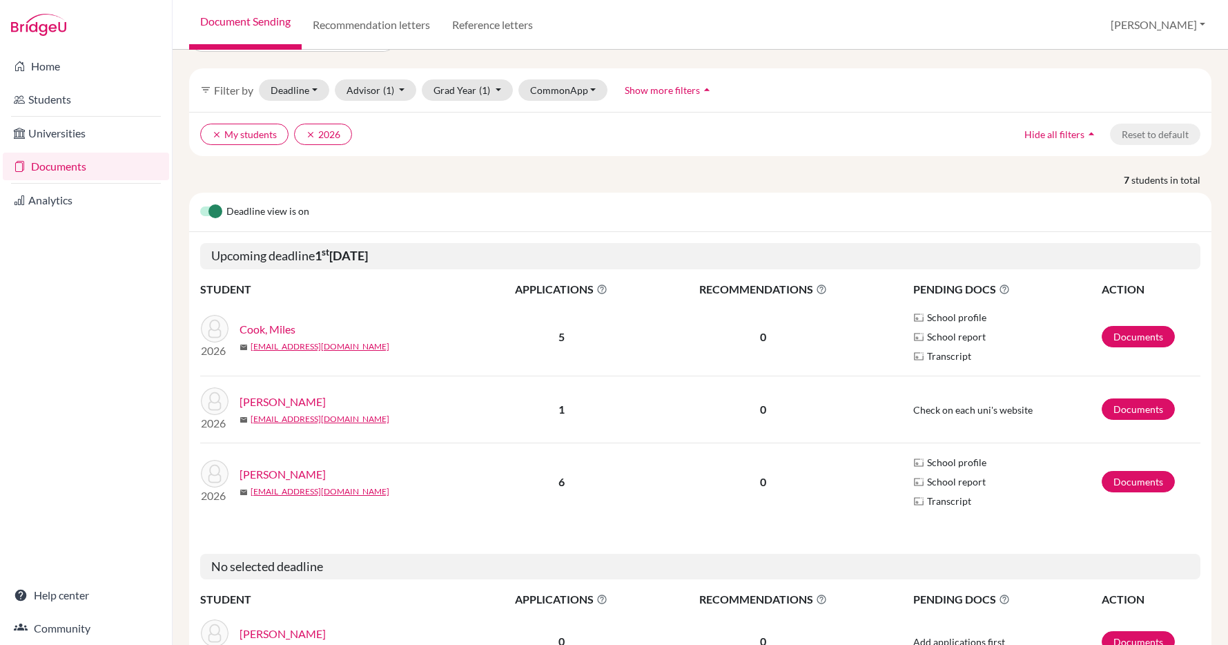
scroll to position [38, 0]
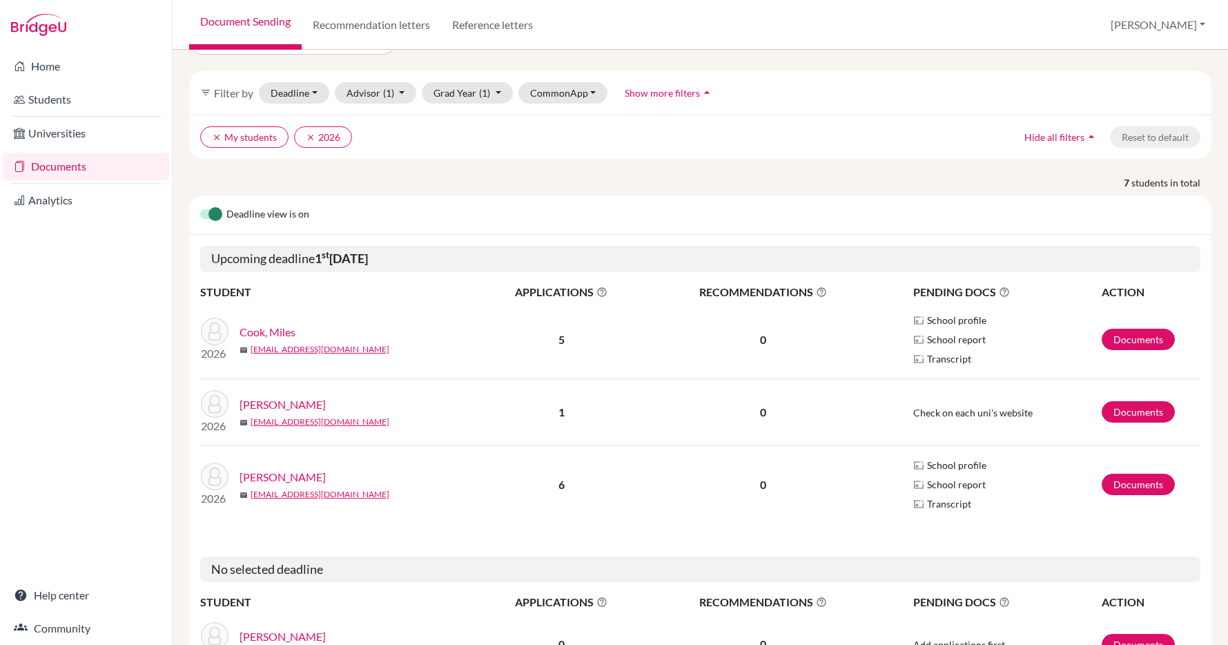
click at [277, 329] on link "Cook, Miles" at bounding box center [268, 332] width 56 height 17
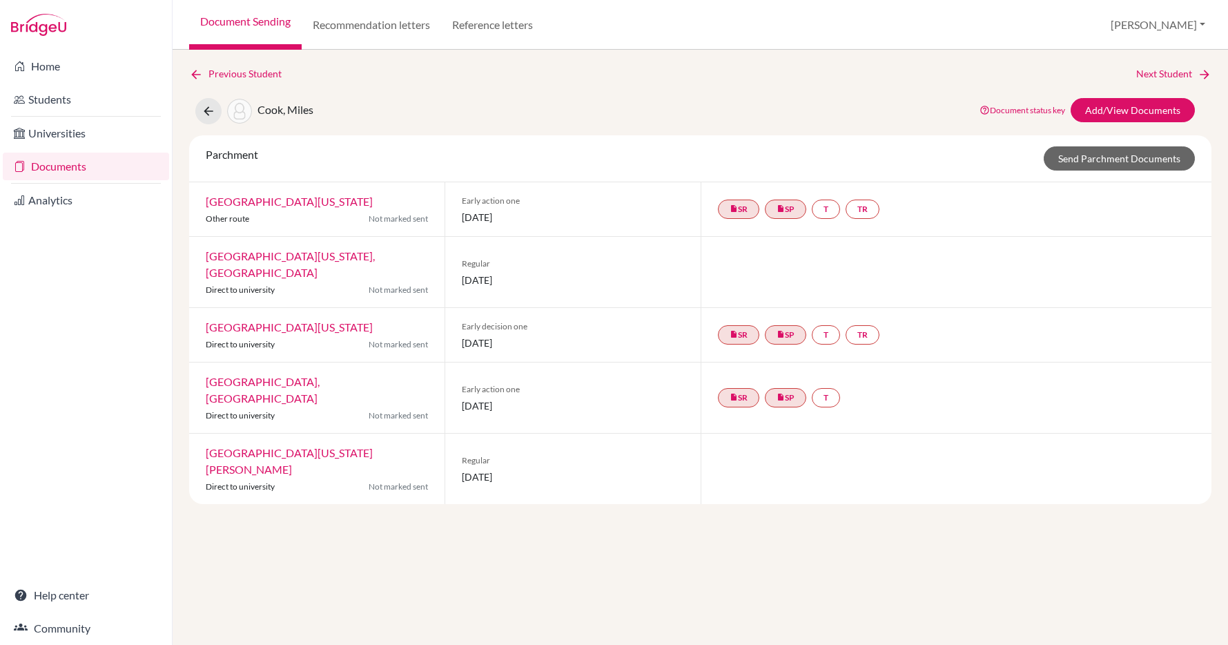
scroll to position [727, 0]
click at [1132, 108] on link "Add/View Documents" at bounding box center [1133, 110] width 124 height 24
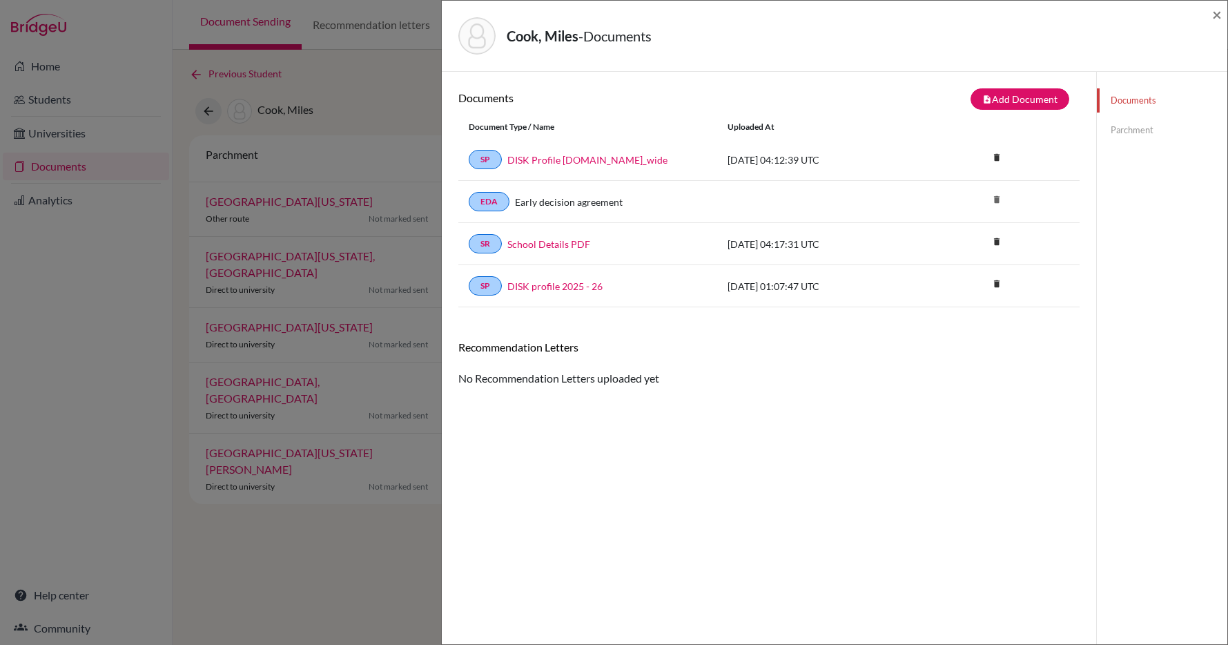
drag, startPoint x: 1182, startPoint y: 14, endPoint x: 1168, endPoint y: 9, distance: 14.6
click at [1181, 12] on div "Cook, Miles - Documents ×" at bounding box center [834, 35] width 775 height 59
click at [996, 156] on icon "delete" at bounding box center [997, 157] width 21 height 21
click at [932, 362] on div "Recommendation Letters" at bounding box center [769, 352] width 642 height 24
click at [490, 200] on link "EDA" at bounding box center [489, 201] width 41 height 19
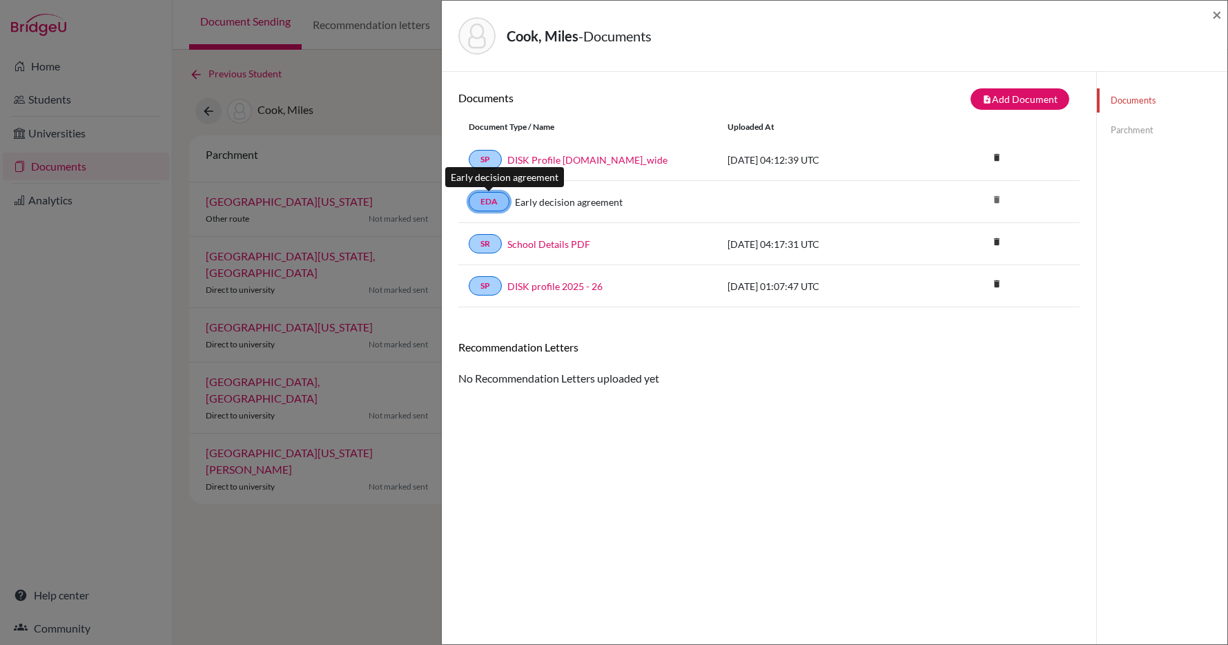
click at [490, 200] on link "EDA" at bounding box center [489, 201] width 41 height 19
click at [530, 204] on link "Early decision agreement" at bounding box center [569, 202] width 108 height 14
click at [492, 200] on link "EDA" at bounding box center [489, 201] width 41 height 19
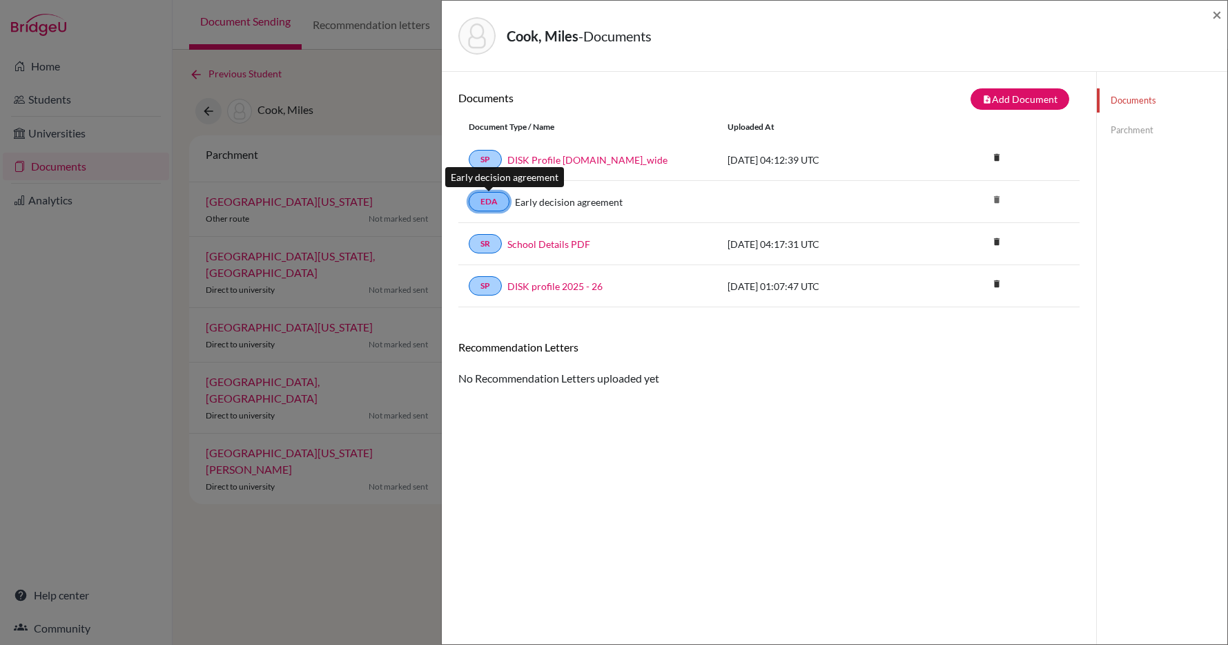
click at [492, 200] on link "EDA" at bounding box center [489, 201] width 41 height 19
click at [1217, 15] on span "×" at bounding box center [1217, 14] width 10 height 20
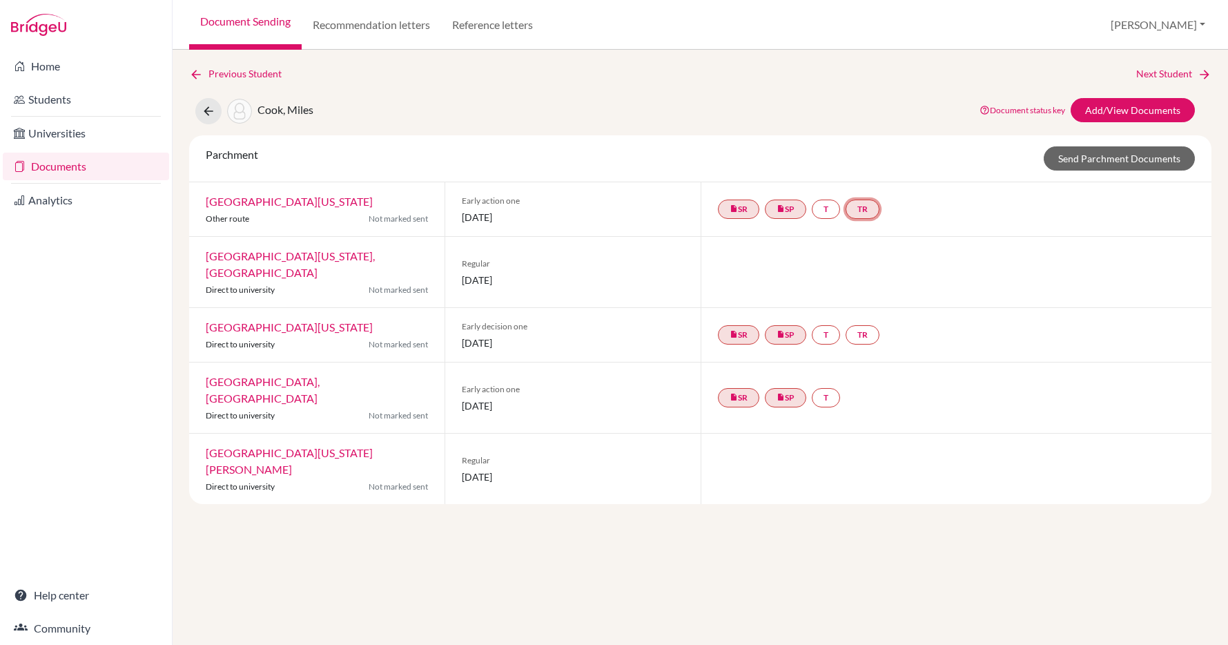
click at [864, 213] on link "TR" at bounding box center [863, 209] width 34 height 19
click at [923, 250] on div at bounding box center [957, 272] width 512 height 70
click at [831, 388] on link "T" at bounding box center [826, 397] width 28 height 19
click at [951, 340] on div "insert_drive_file SR insert_drive_file SP T TR" at bounding box center [957, 335] width 512 height 54
click at [43, 66] on link "Home" at bounding box center [86, 66] width 166 height 28
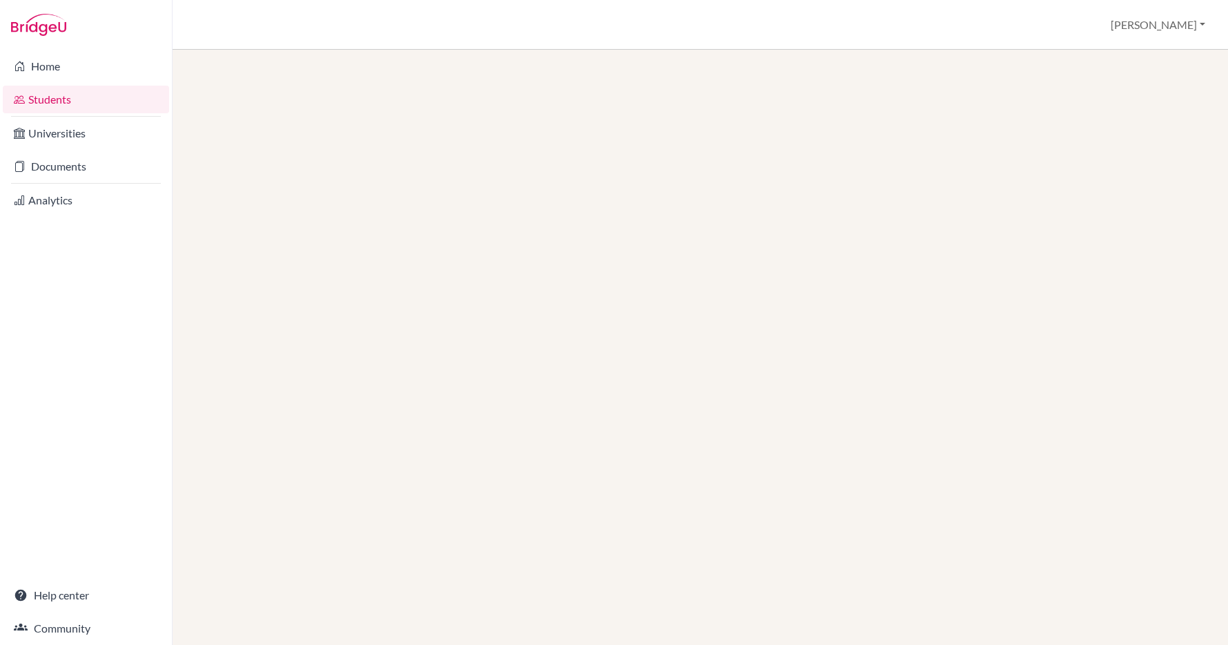
scroll to position [727, 0]
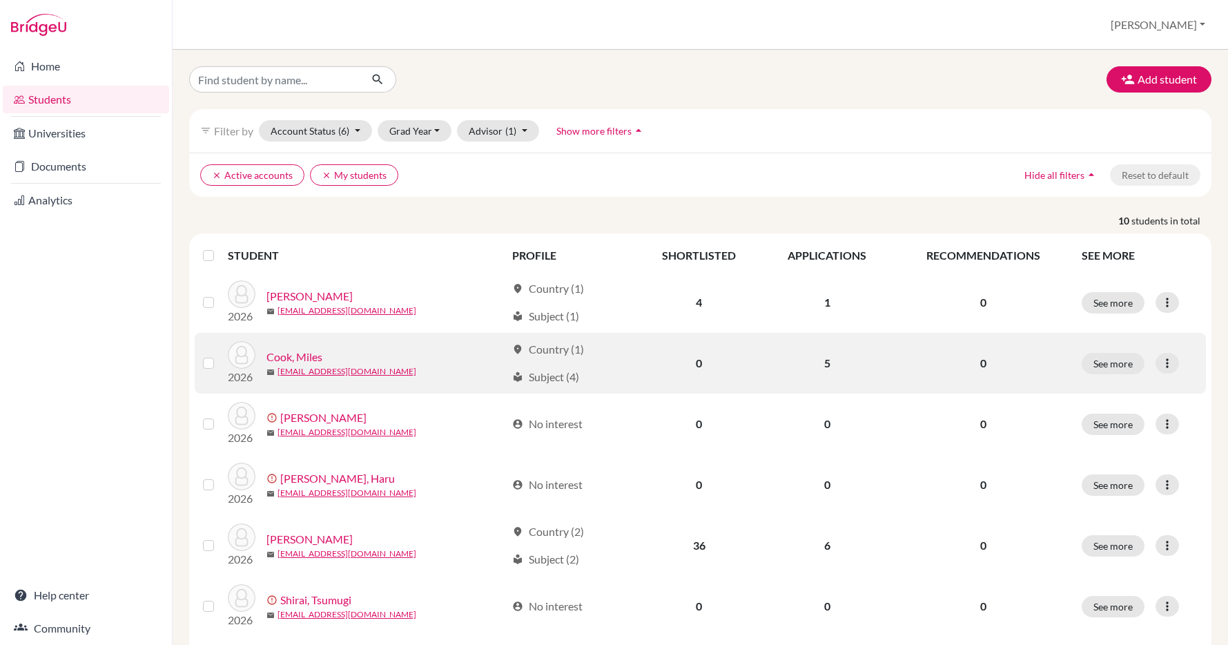
click at [289, 354] on link "Cook, Miles" at bounding box center [294, 357] width 56 height 17
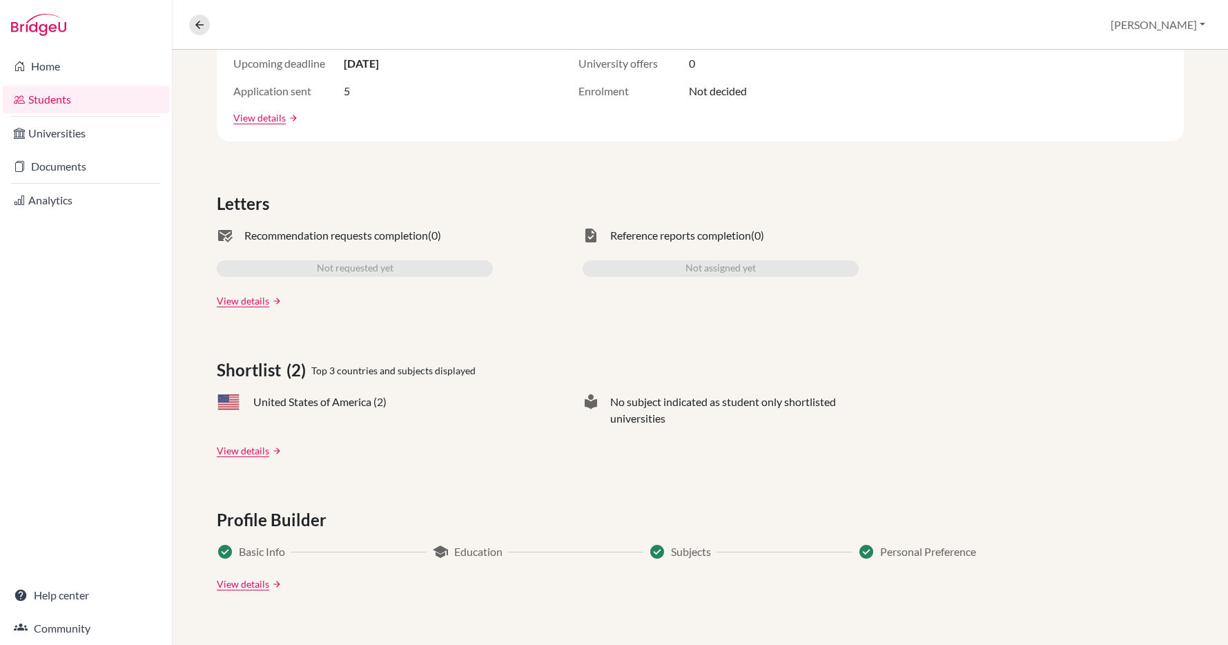
scroll to position [3, 0]
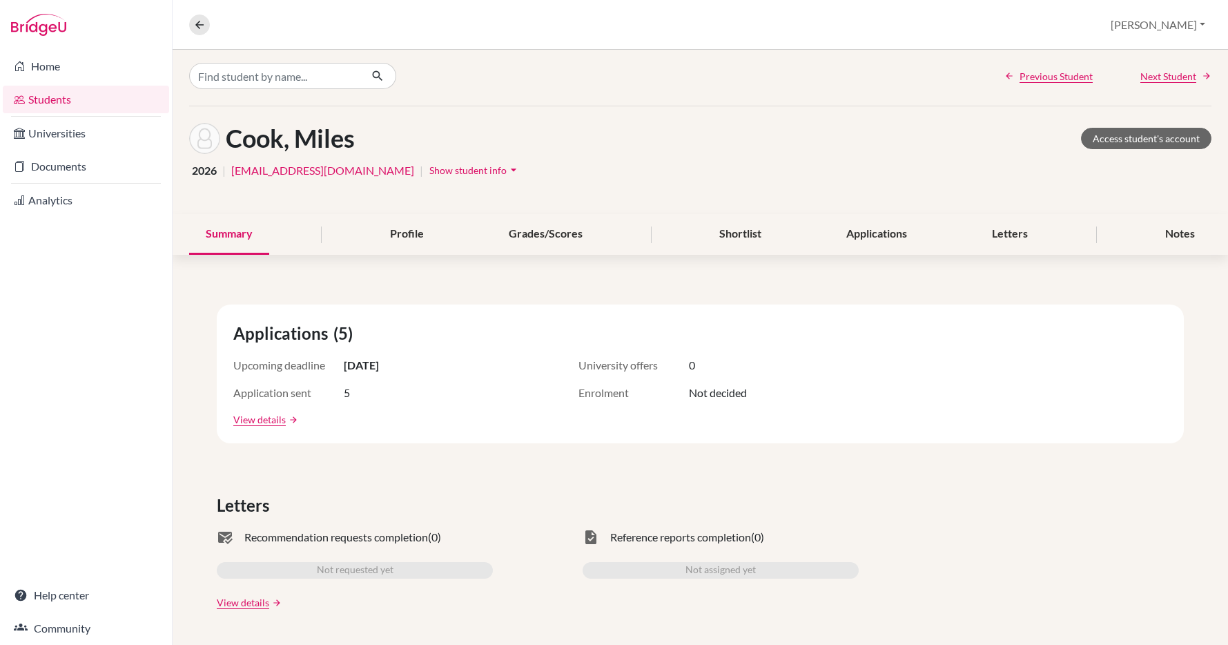
click at [429, 168] on span "Show student info" at bounding box center [467, 170] width 77 height 12
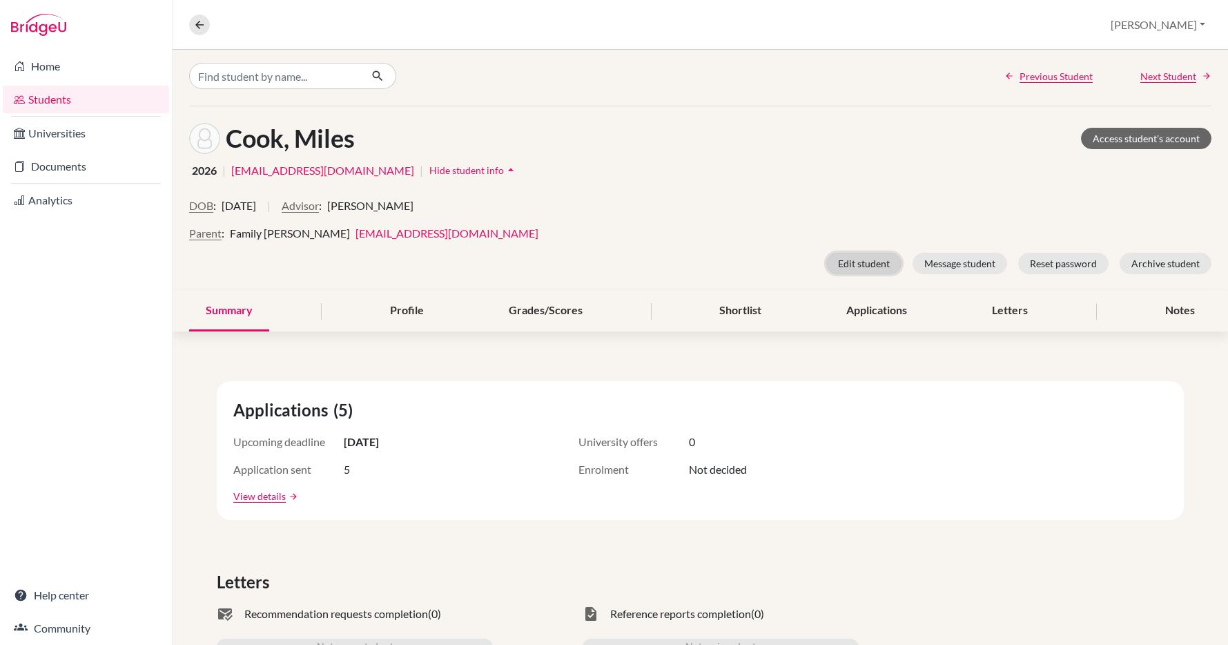
click at [859, 260] on button "Edit student" at bounding box center [863, 263] width 75 height 21
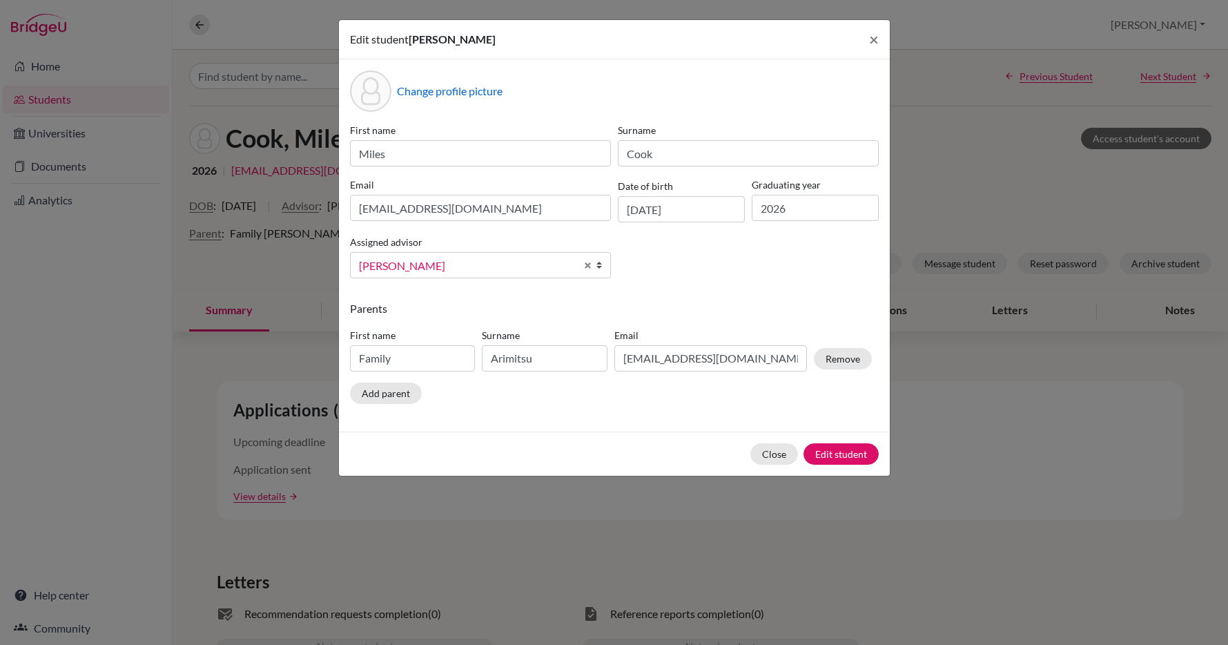
click at [527, 265] on span "[PERSON_NAME]" at bounding box center [467, 266] width 217 height 18
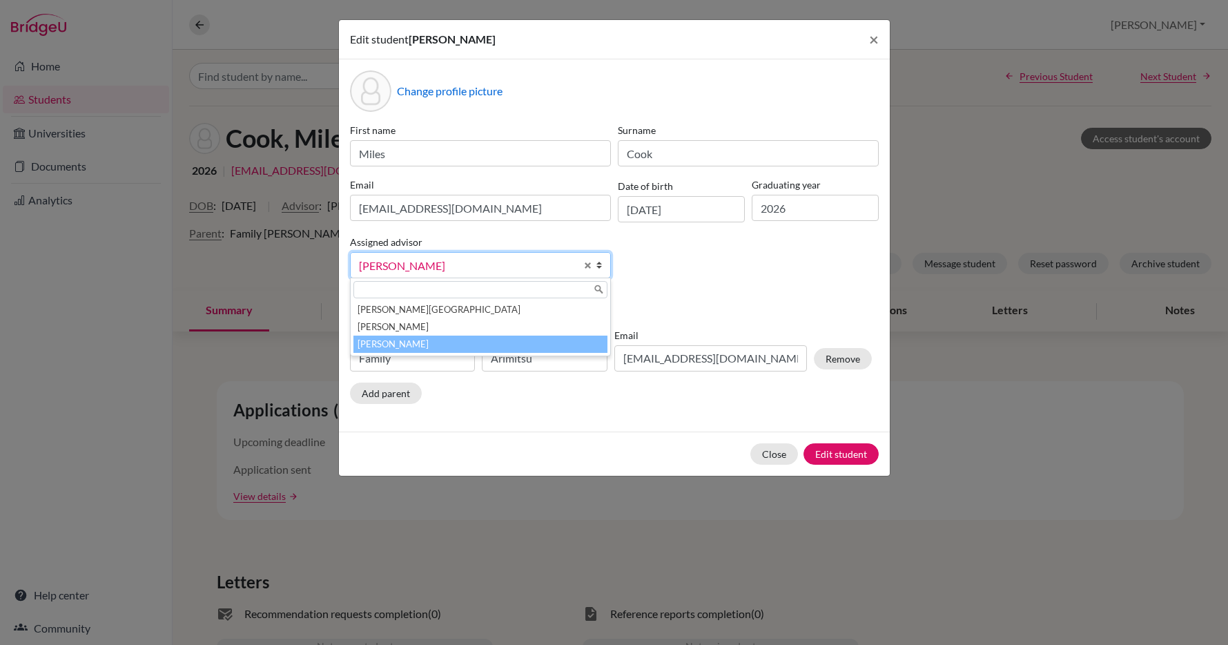
click at [449, 337] on li "[PERSON_NAME]" at bounding box center [480, 344] width 254 height 17
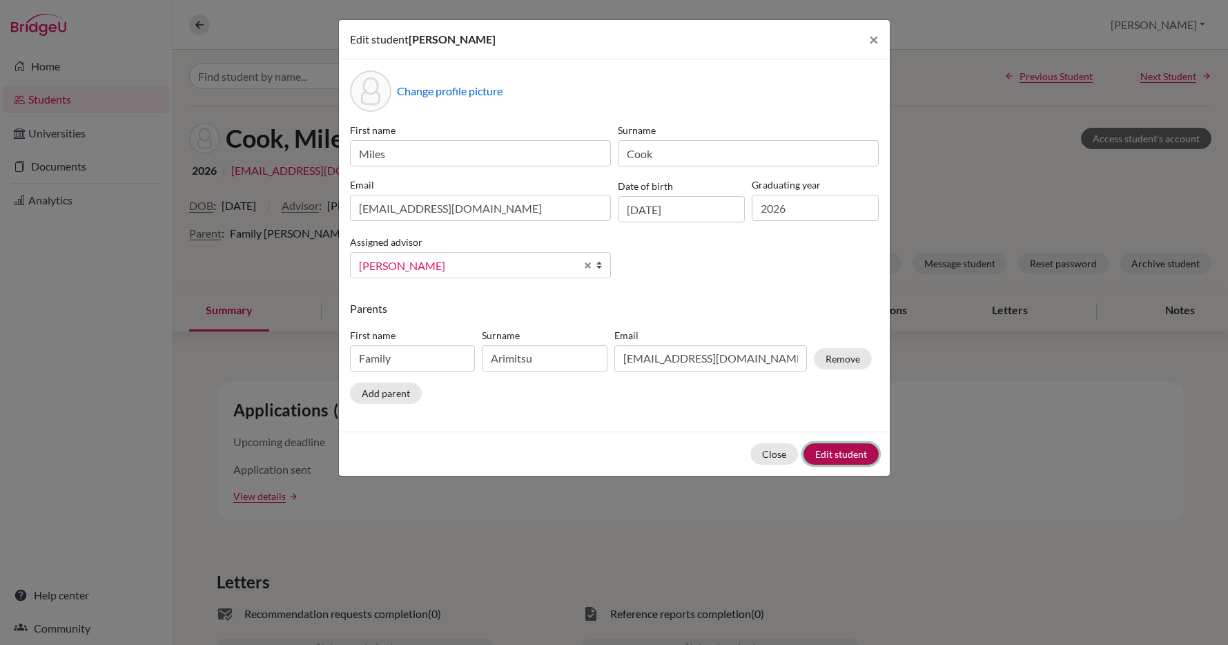
click at [837, 451] on button "Edit student" at bounding box center [841, 453] width 75 height 21
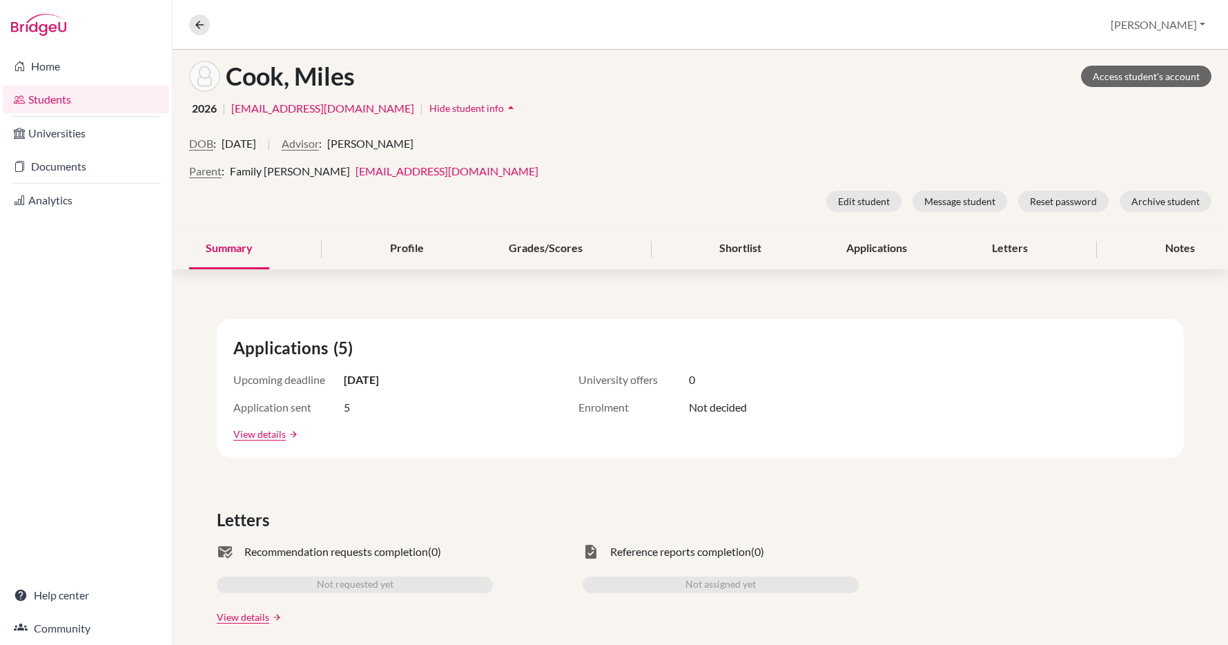
scroll to position [122, 0]
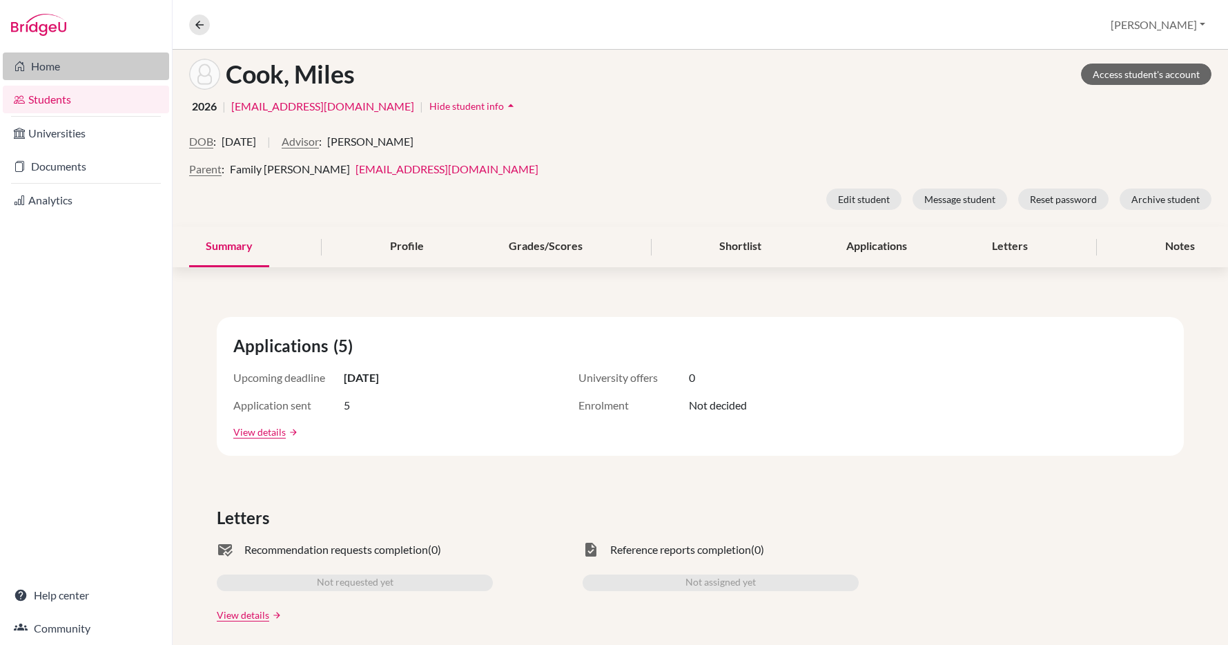
click at [46, 70] on link "Home" at bounding box center [86, 66] width 166 height 28
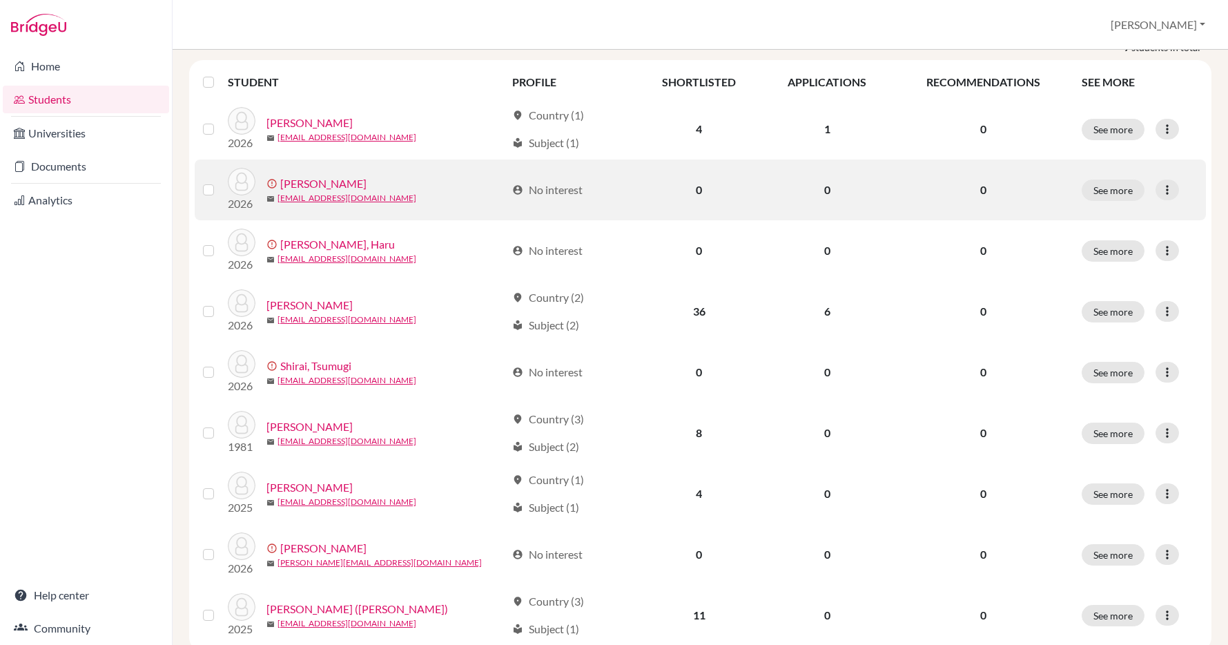
scroll to position [213, 0]
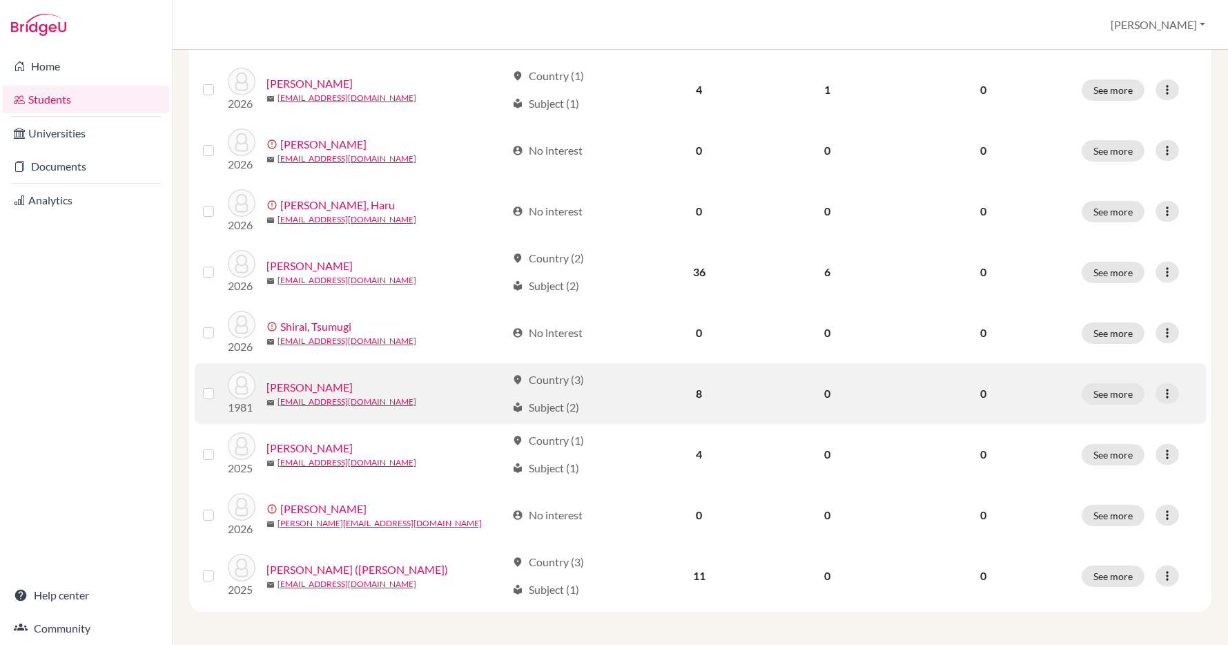
click at [307, 386] on link "[PERSON_NAME]" at bounding box center [309, 387] width 86 height 17
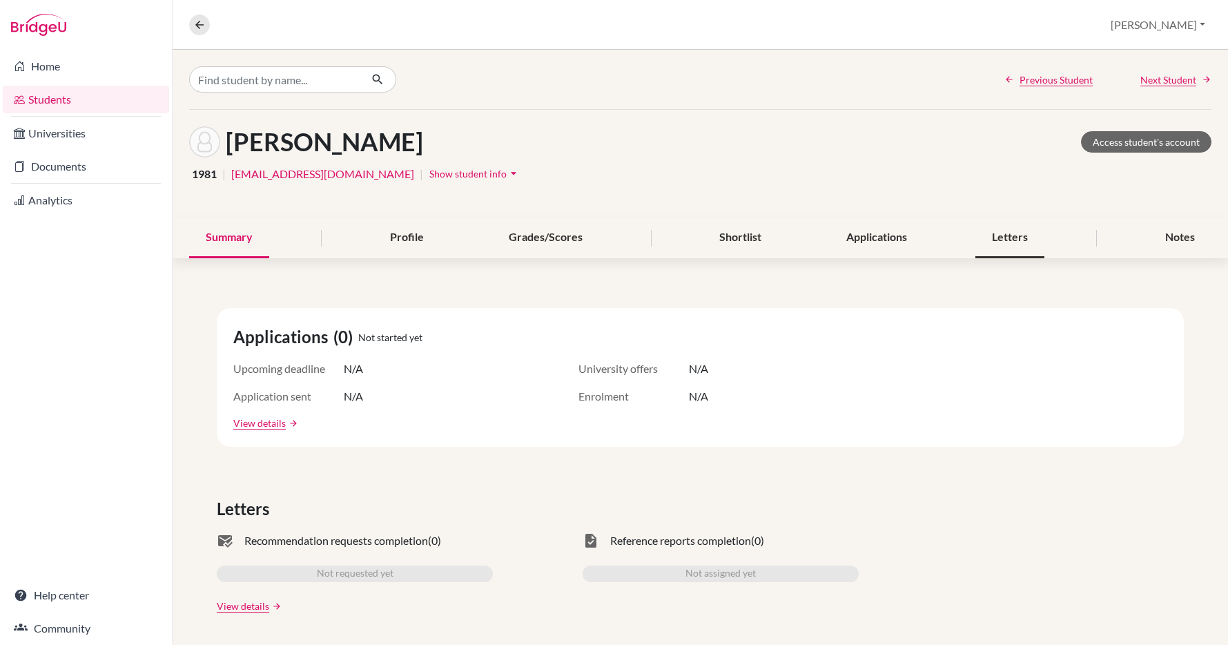
click at [1023, 235] on div "Letters" at bounding box center [1010, 237] width 69 height 41
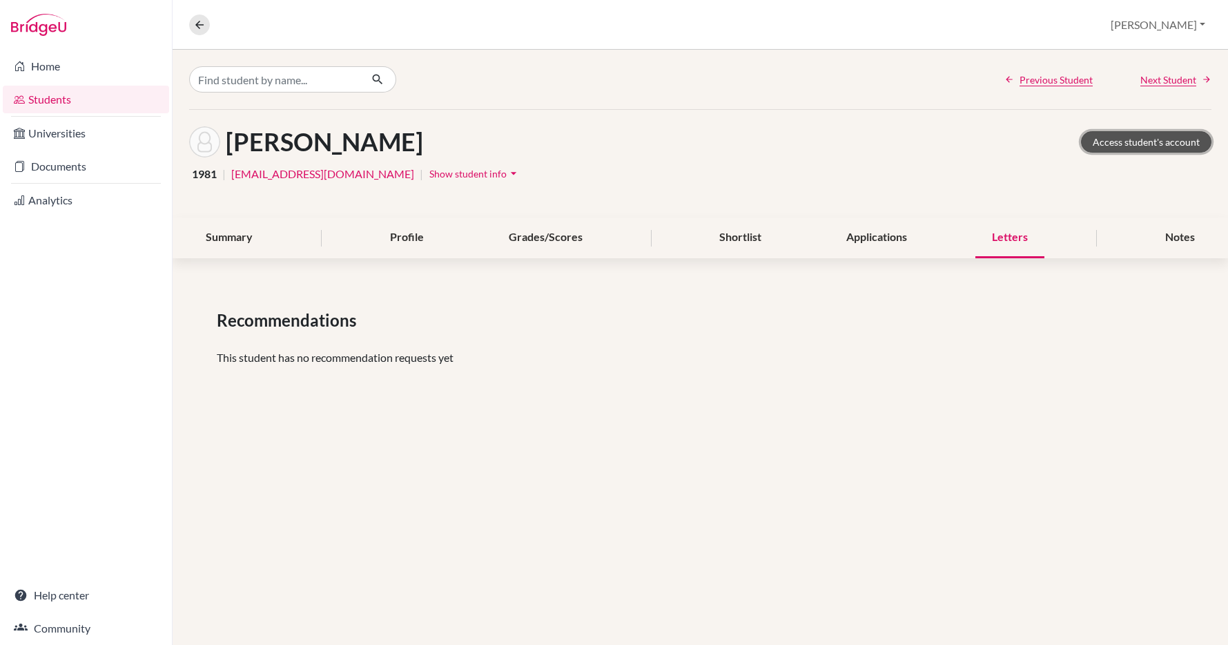
click at [1129, 142] on link "Access student's account" at bounding box center [1146, 141] width 130 height 21
